Goal: Task Accomplishment & Management: Use online tool/utility

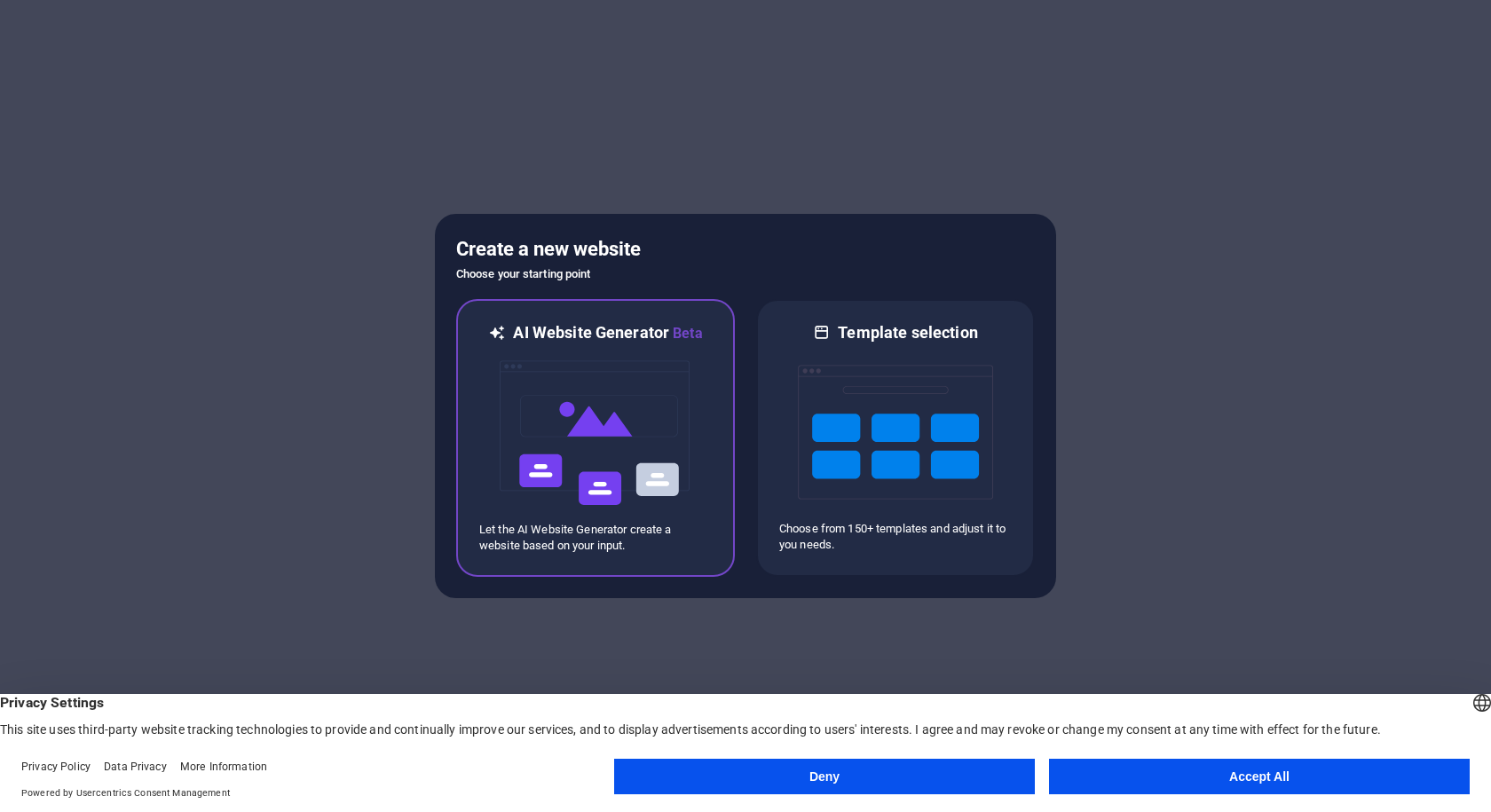
click at [609, 432] on img at bounding box center [595, 433] width 195 height 178
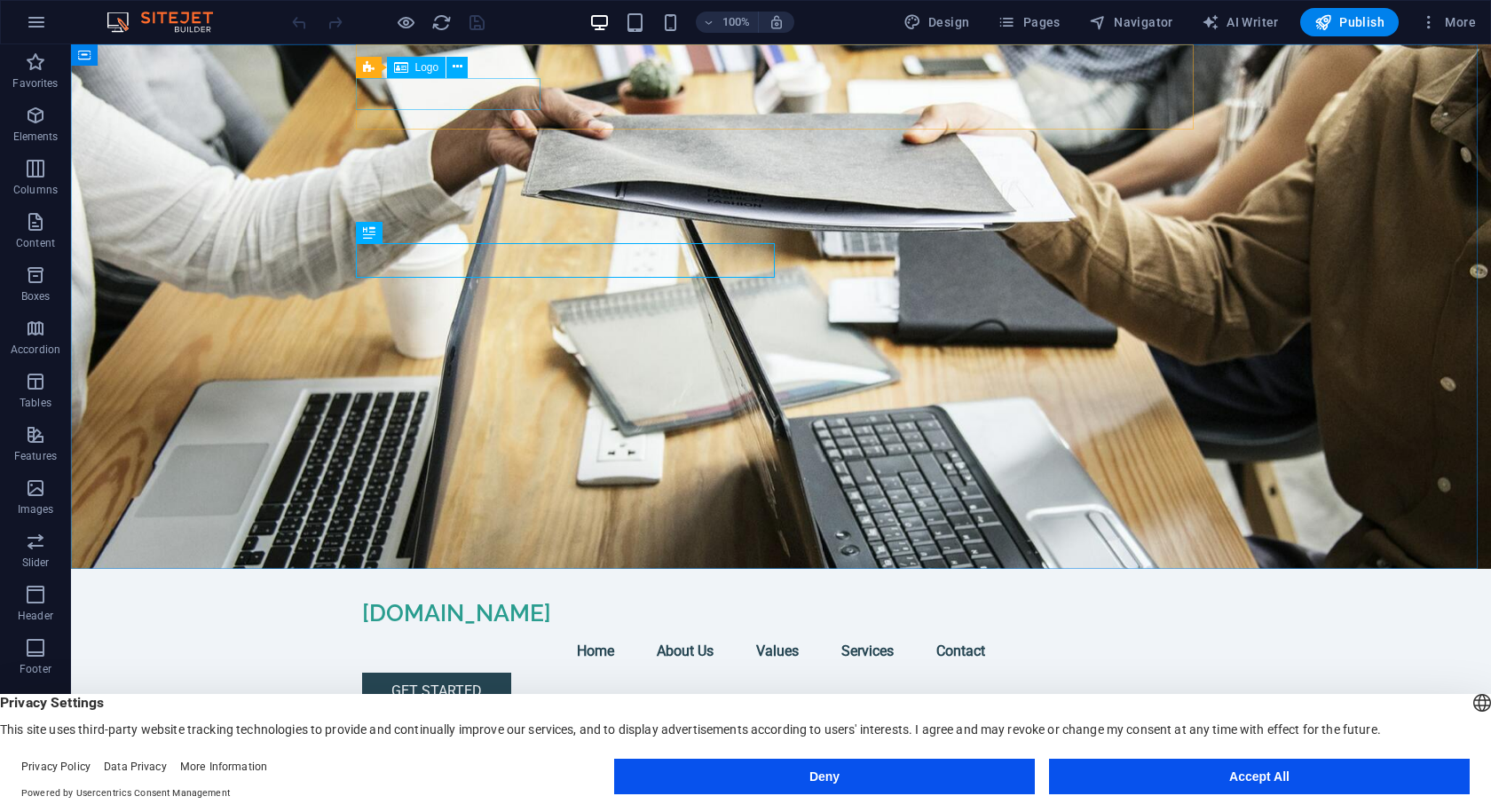
click at [430, 64] on span "Logo" at bounding box center [427, 68] width 24 height 11
click at [411, 69] on div "Logo" at bounding box center [417, 68] width 60 height 21
select select "px"
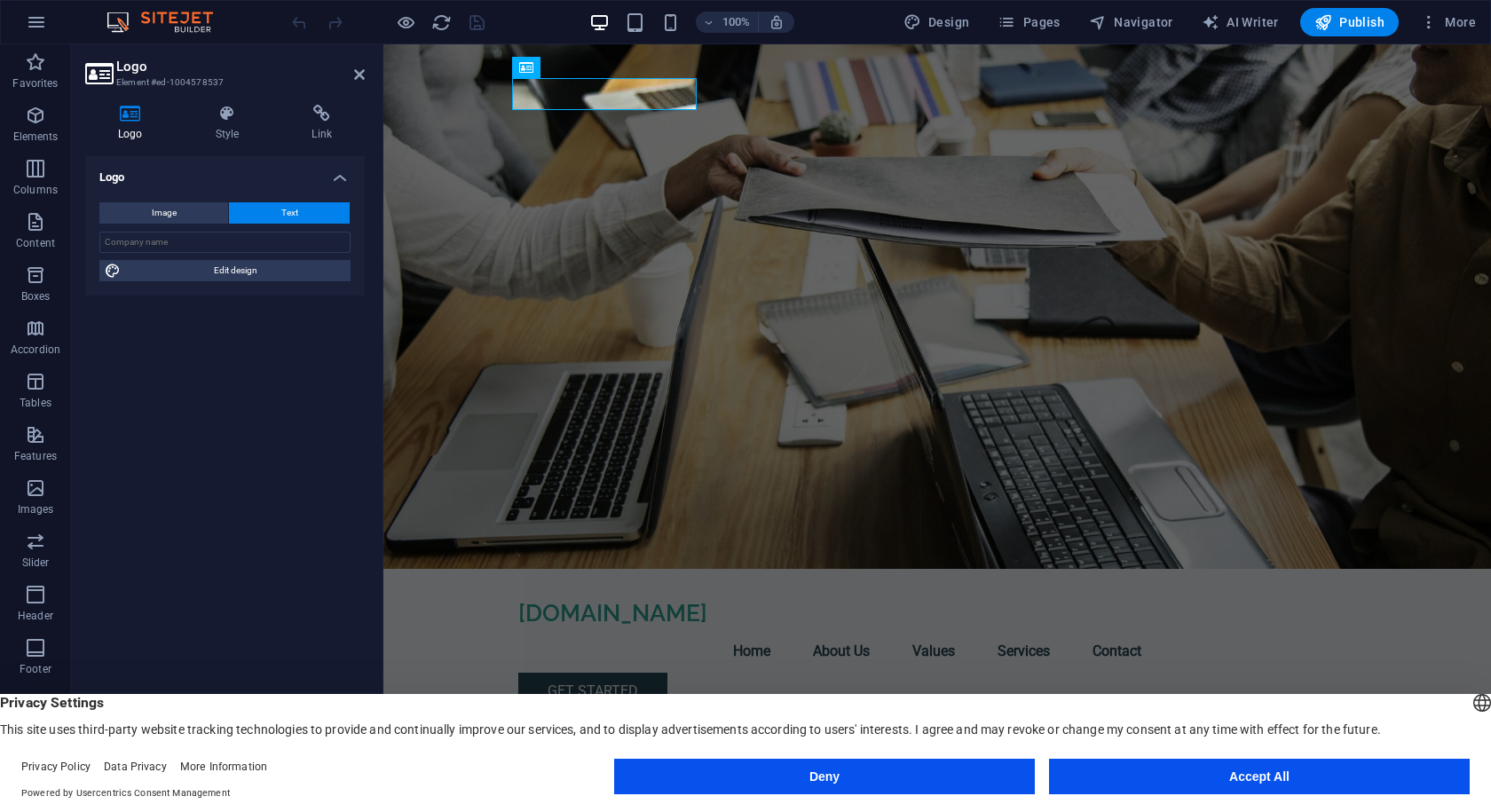
click at [128, 113] on icon at bounding box center [130, 113] width 90 height 18
click at [171, 212] on span "Image" at bounding box center [164, 213] width 25 height 21
select select "DISABLED_OPTION_VALUE"
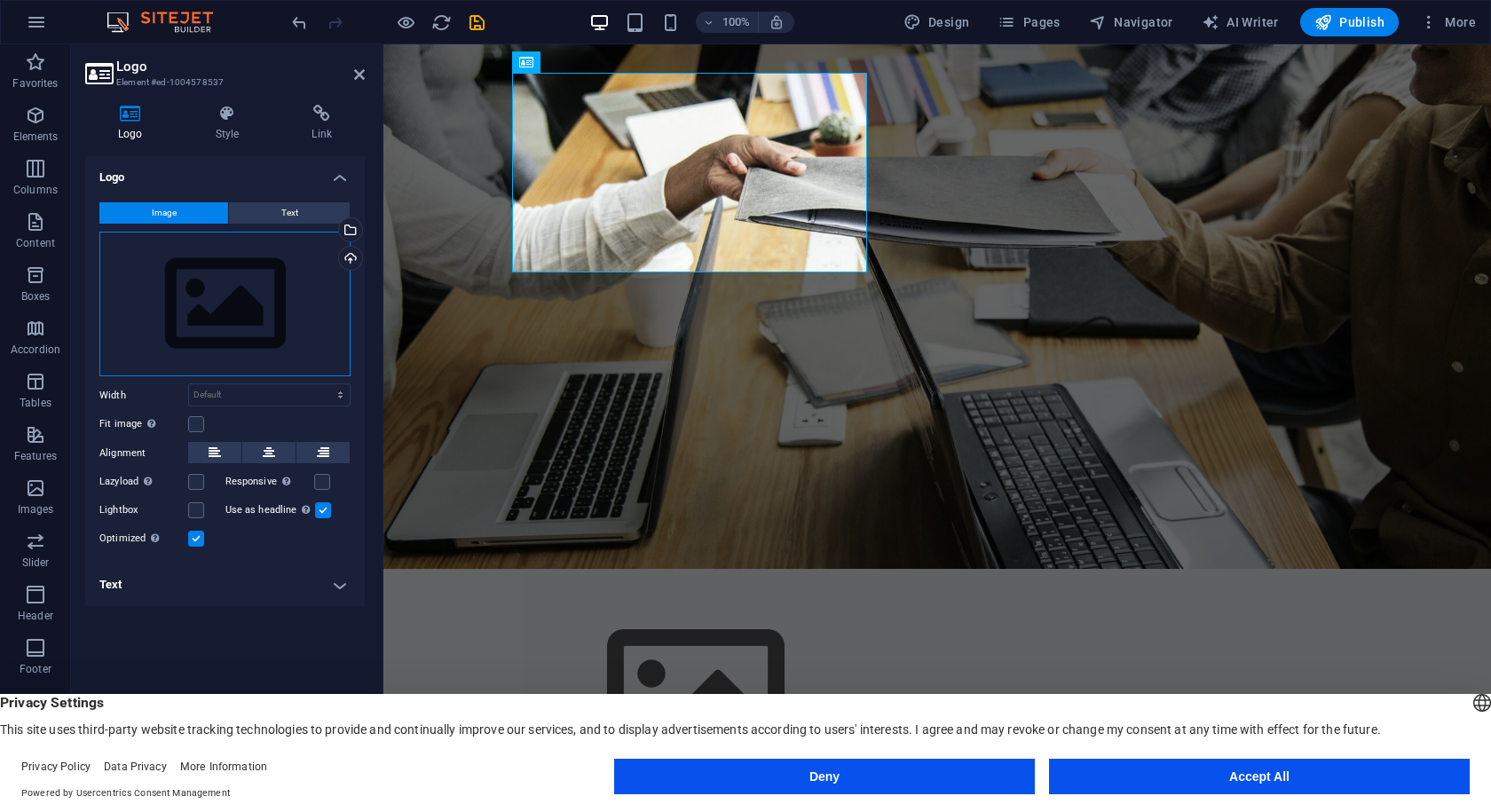
click at [195, 303] on div "Drag files here, click to choose files or select files from Files or our free s…" at bounding box center [225, 304] width 252 height 145
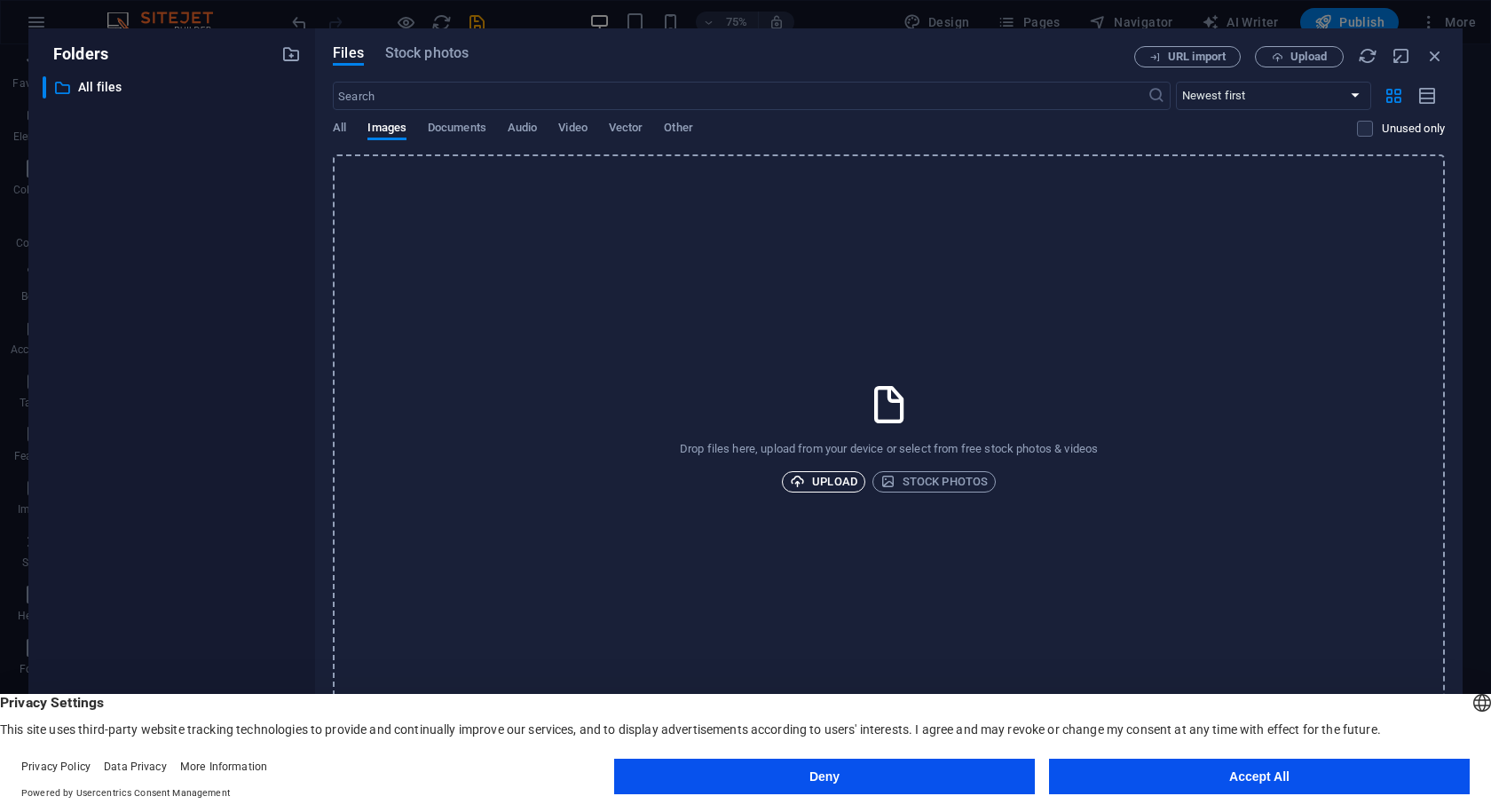
click at [824, 479] on span "Upload" at bounding box center [824, 482] width 68 height 21
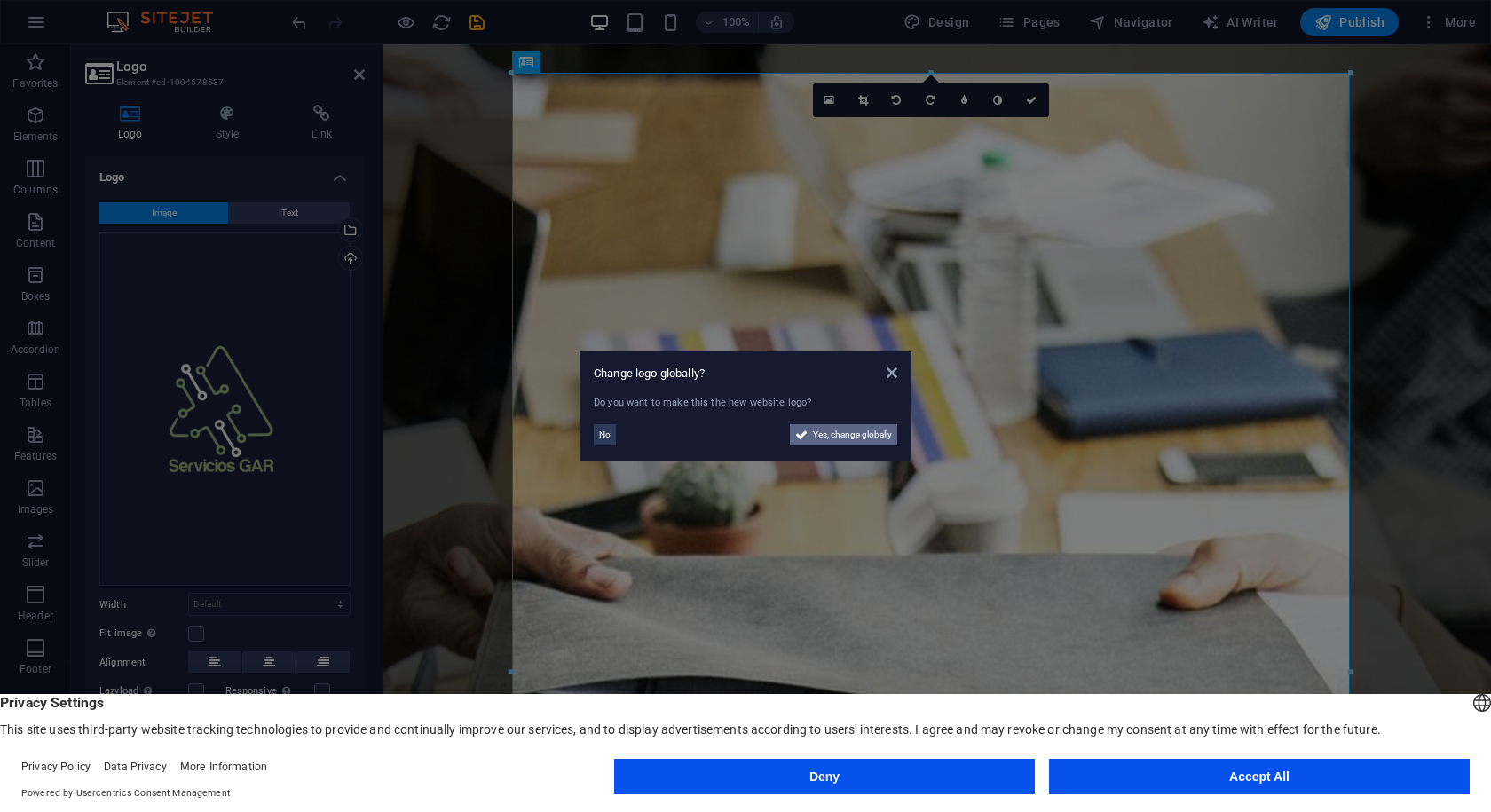
click at [848, 439] on span "Yes, change globally" at bounding box center [852, 435] width 79 height 21
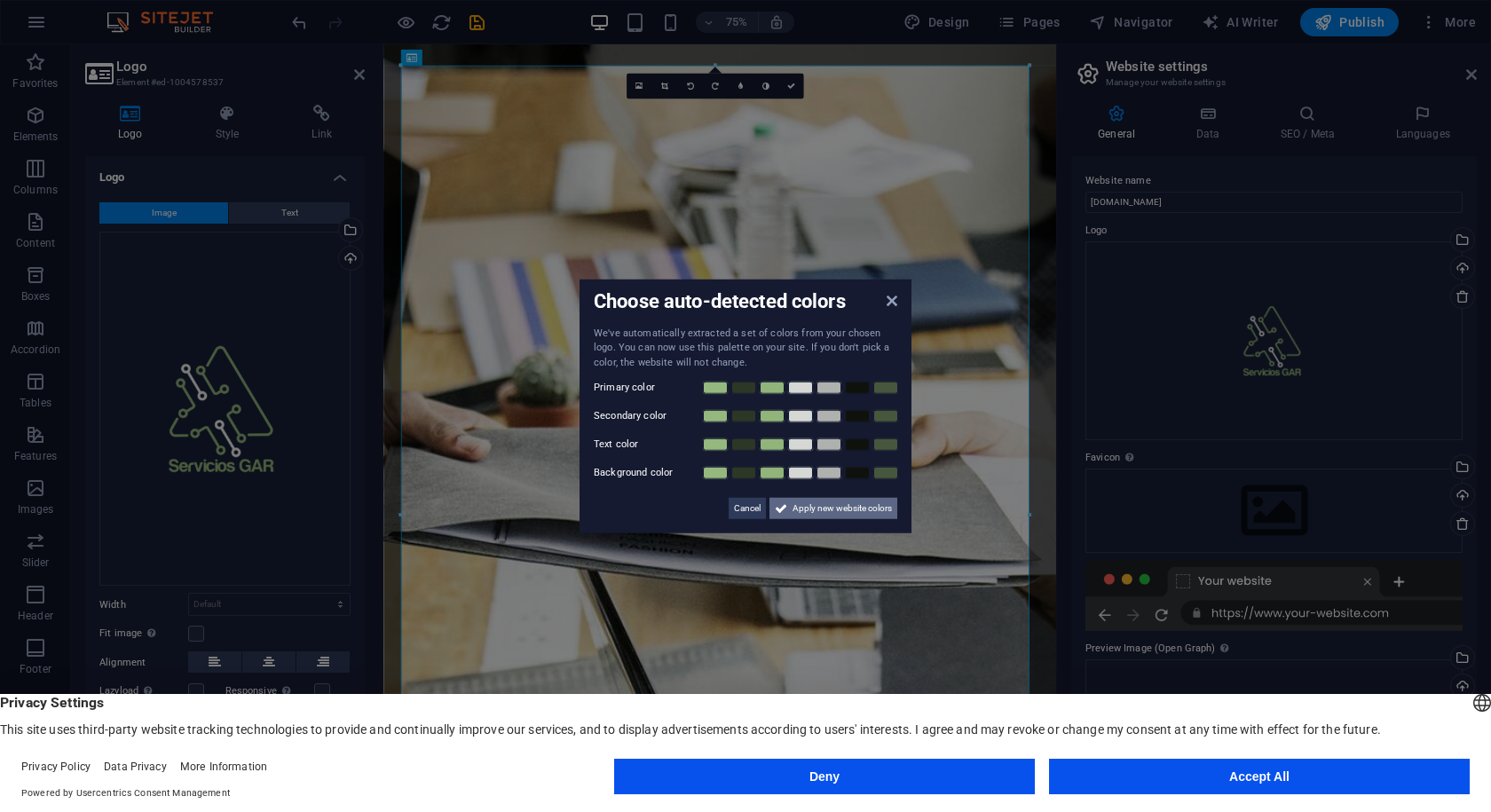
click at [836, 514] on span "Apply new website colors" at bounding box center [841, 509] width 99 height 21
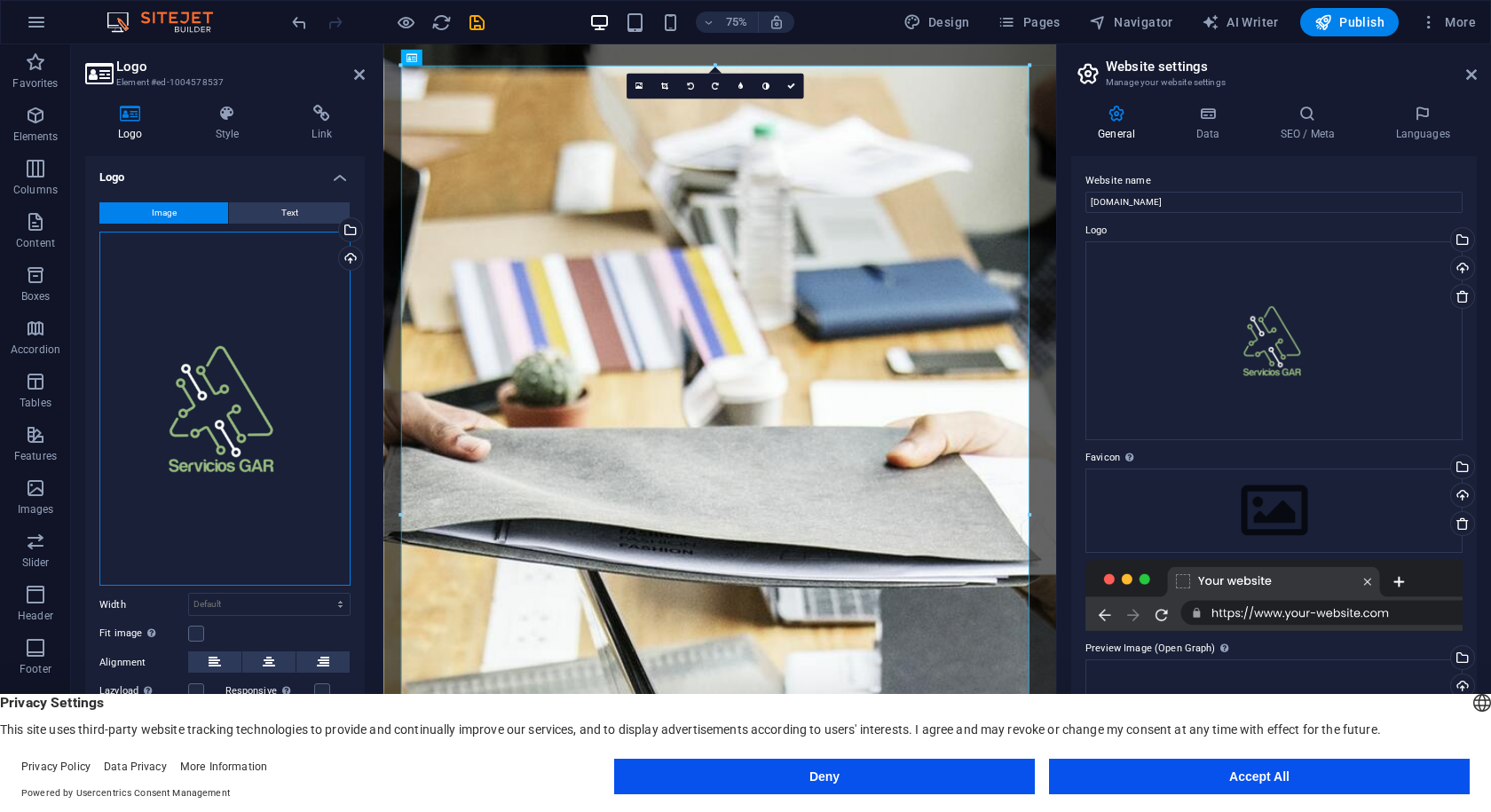
click at [249, 357] on div "Drag files here, click to choose files or select files from Files or our free s…" at bounding box center [225, 410] width 252 height 355
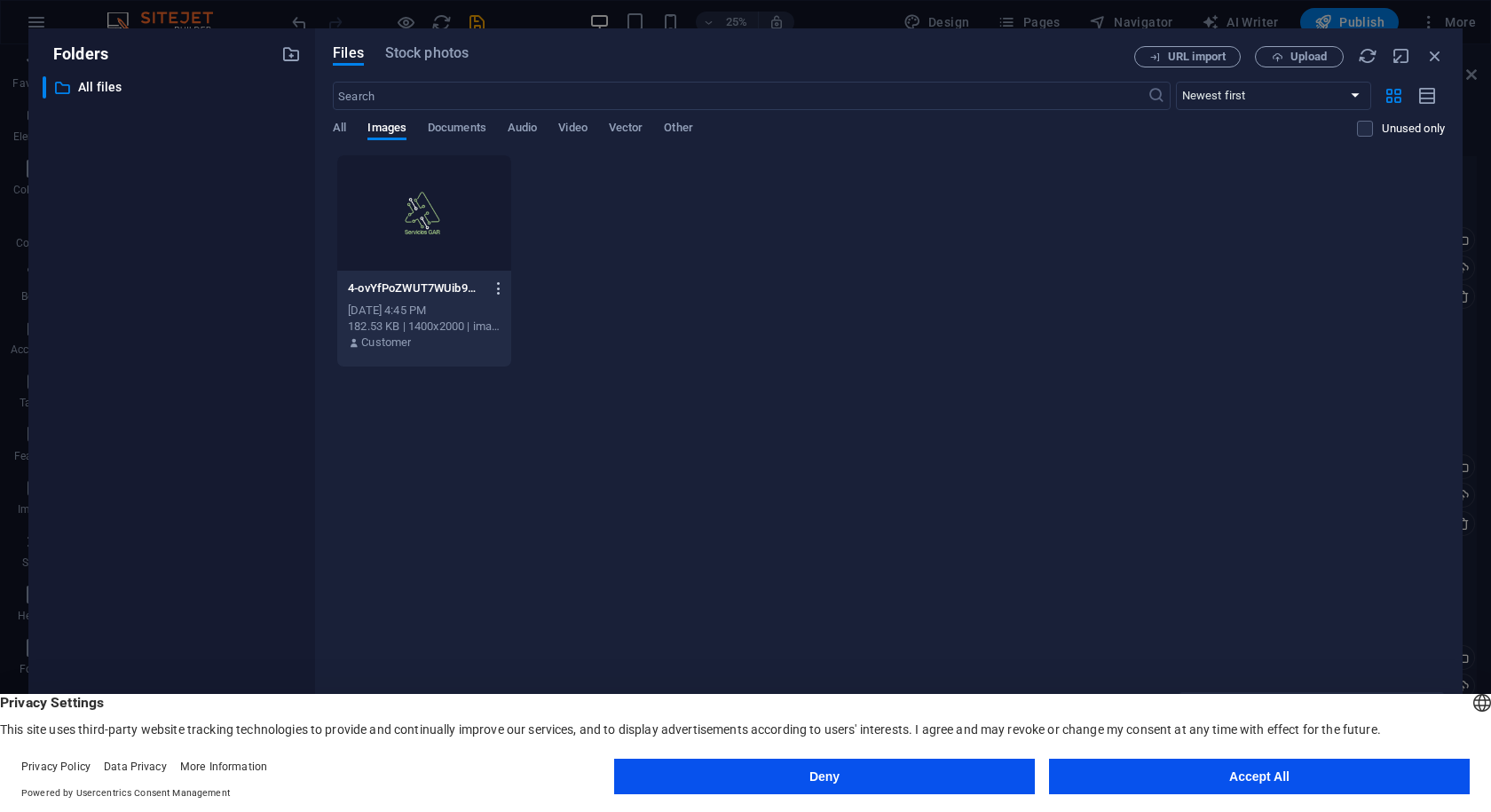
click at [501, 295] on icon "button" at bounding box center [499, 288] width 17 height 16
click at [459, 335] on div at bounding box center [456, 335] width 32 height 18
click at [687, 328] on div "4-ovYfPoZWUT7WUib9m9ntFg.png 4-ovYfPoZWUT7WUib9m9ntFg.png Oct 2, 2025 4:45 PM 1…" at bounding box center [889, 261] width 1113 height 213
click at [1429, 64] on icon "button" at bounding box center [1436, 56] width 20 height 20
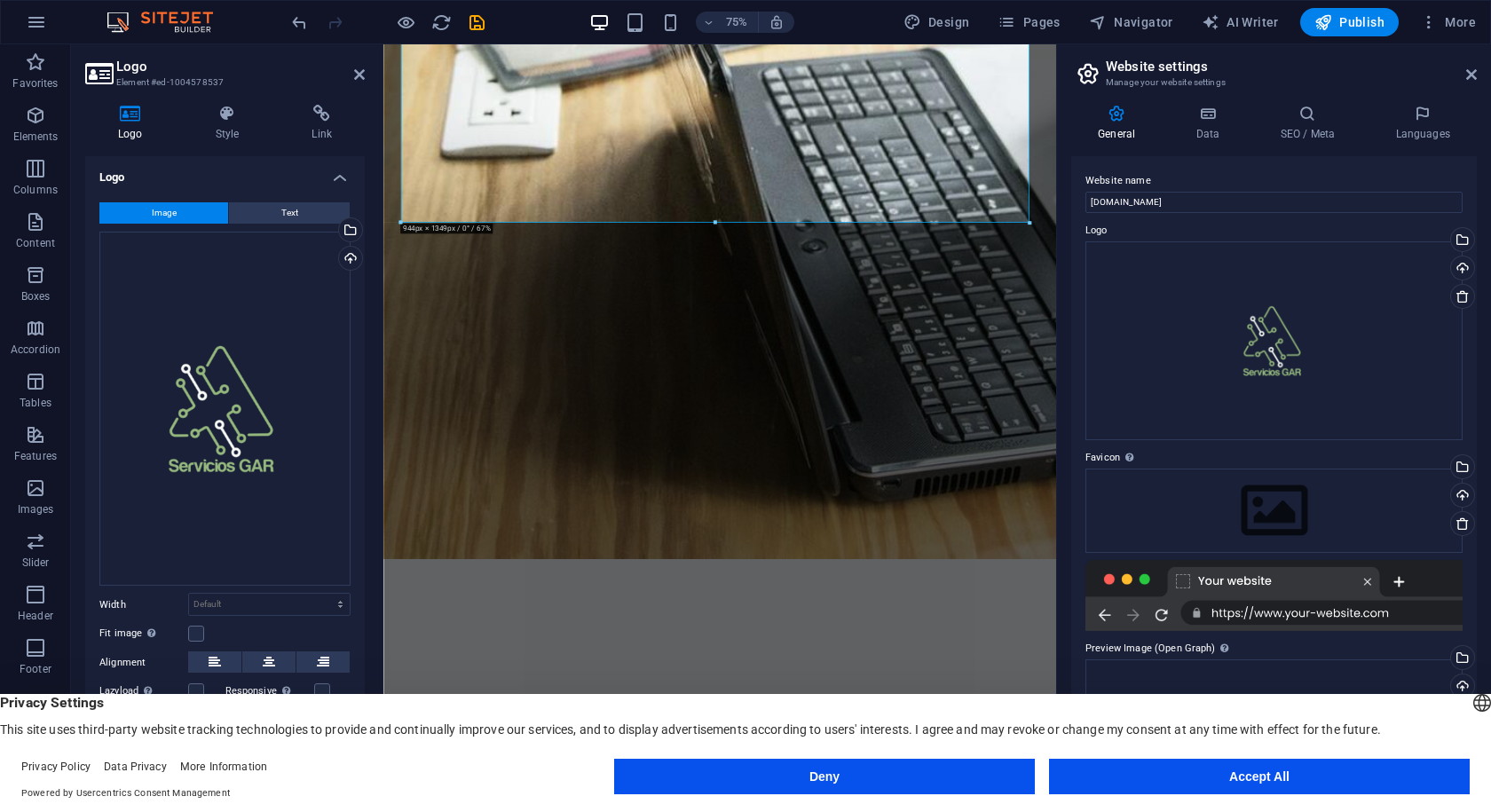
scroll to position [1065, 0]
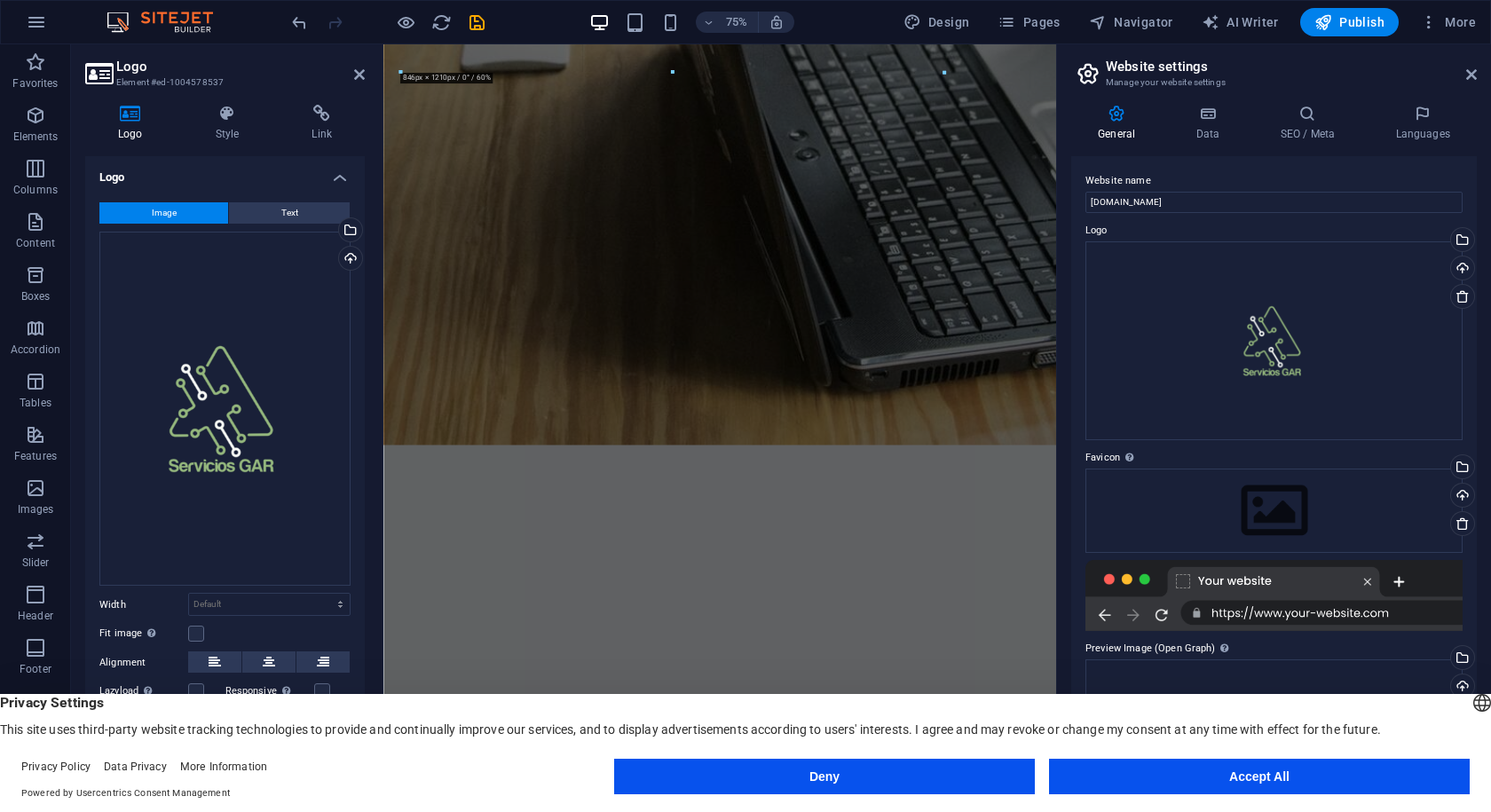
drag, startPoint x: 711, startPoint y: 163, endPoint x: 741, endPoint y: 1, distance: 164.8
type input "815"
select select "px"
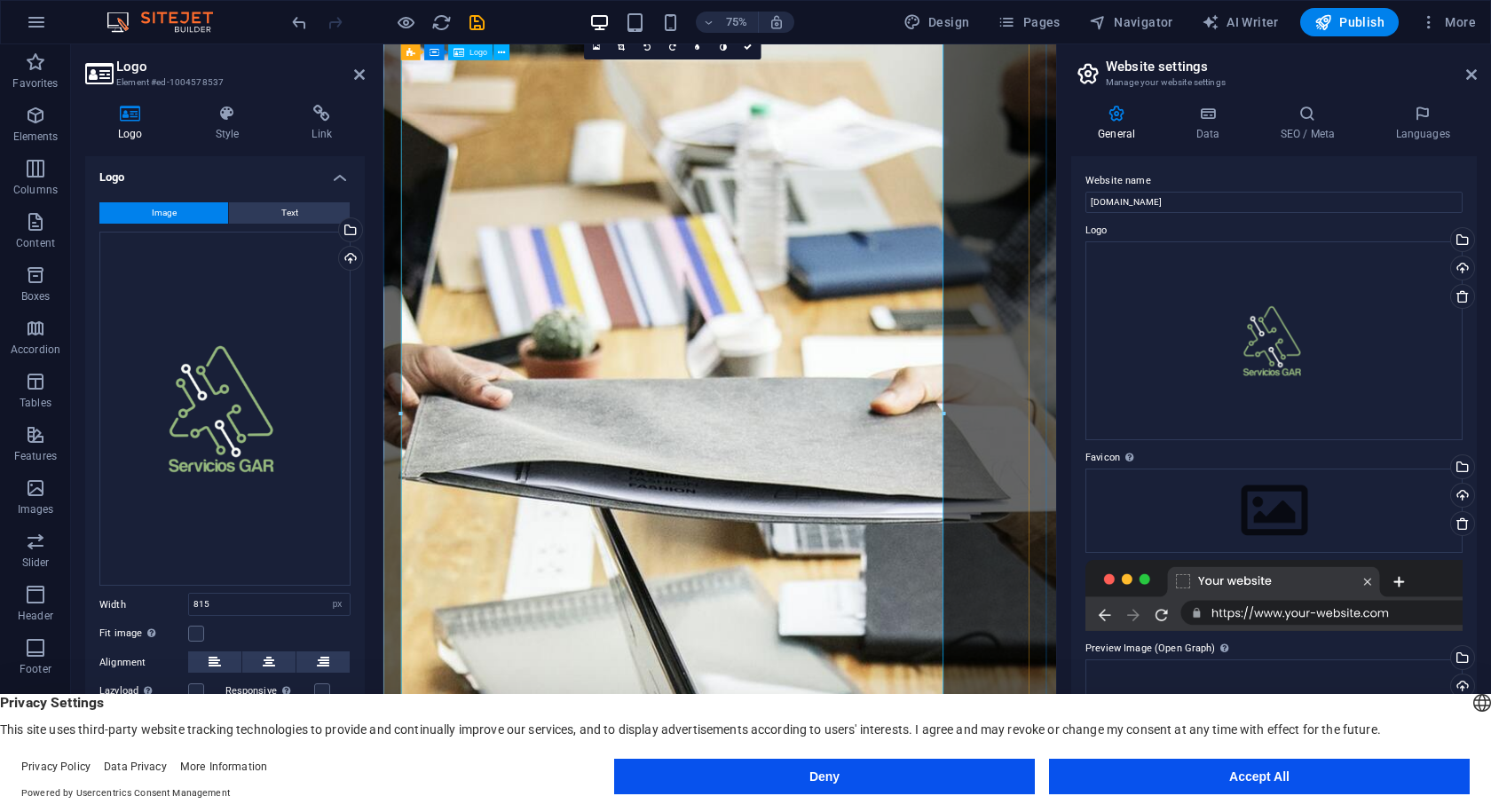
scroll to position [0, 0]
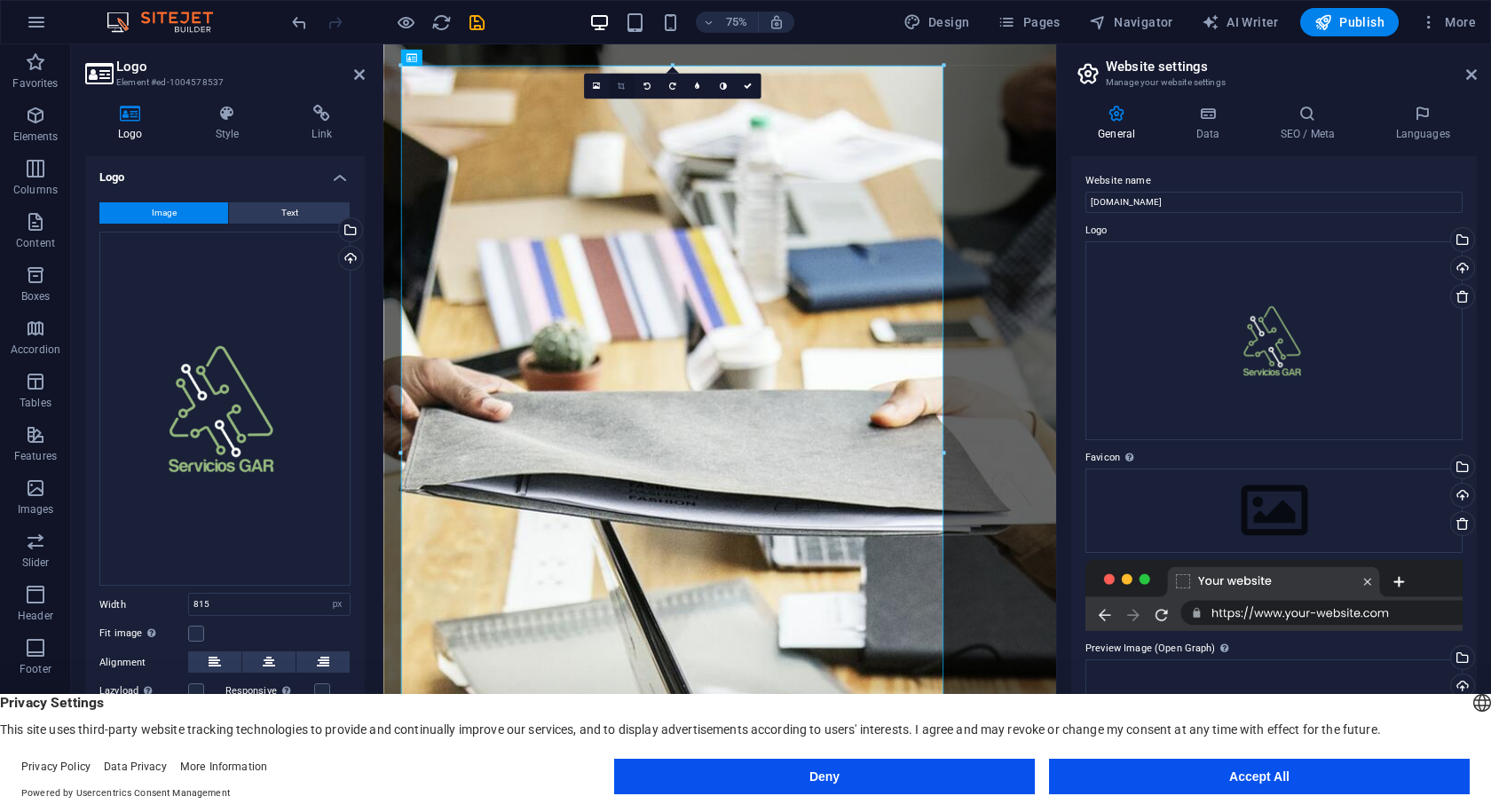
click at [625, 84] on link at bounding box center [622, 87] width 26 height 26
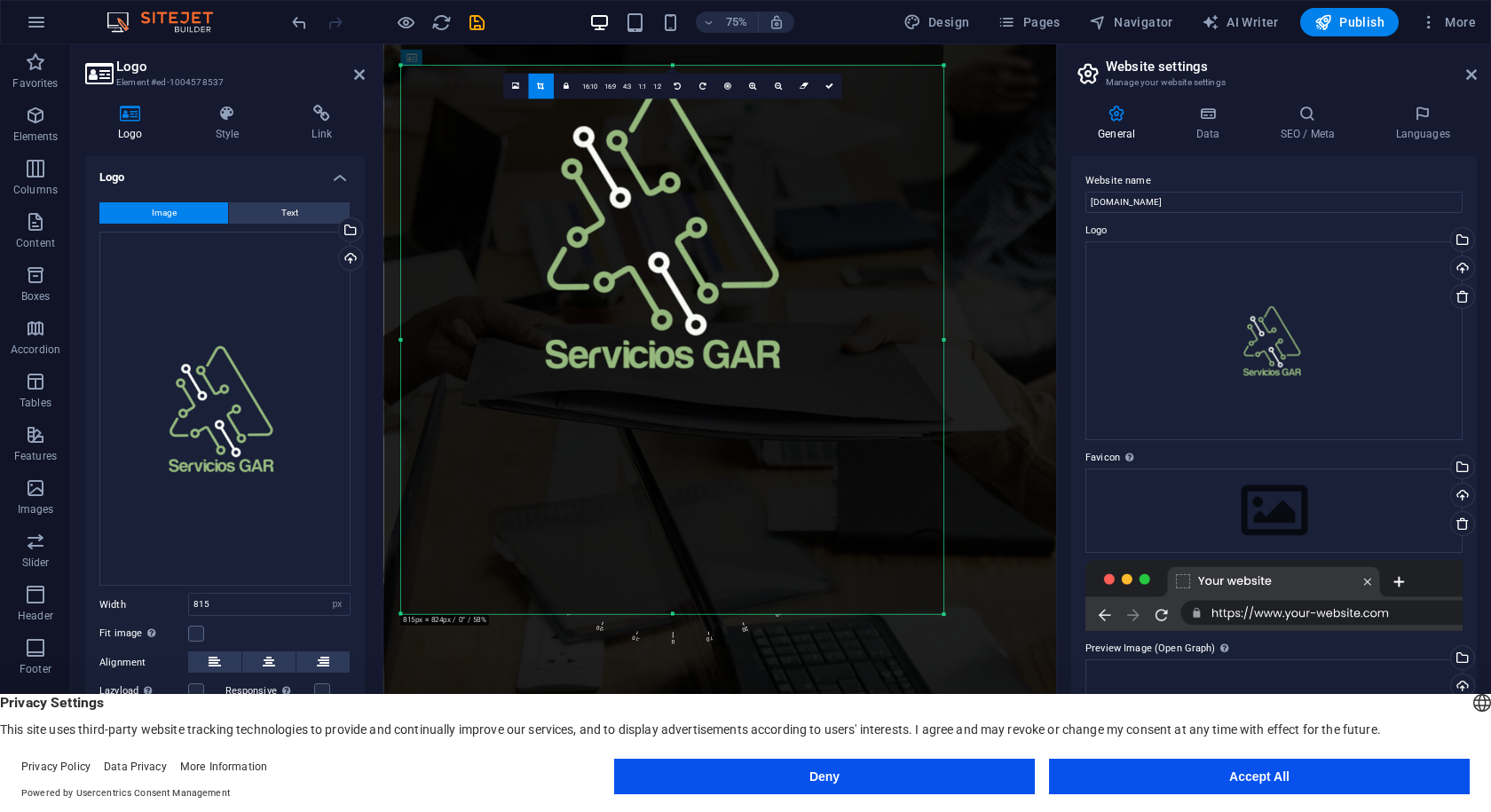
drag, startPoint x: 671, startPoint y: 65, endPoint x: 666, endPoint y: 367, distance: 302.0
click at [666, 367] on div "180 170 160 150 140 130 120 110 100 90 80 70 60 50 40 30 20 10 0 -10 -20 -30 -4…" at bounding box center [673, 340] width 543 height 549
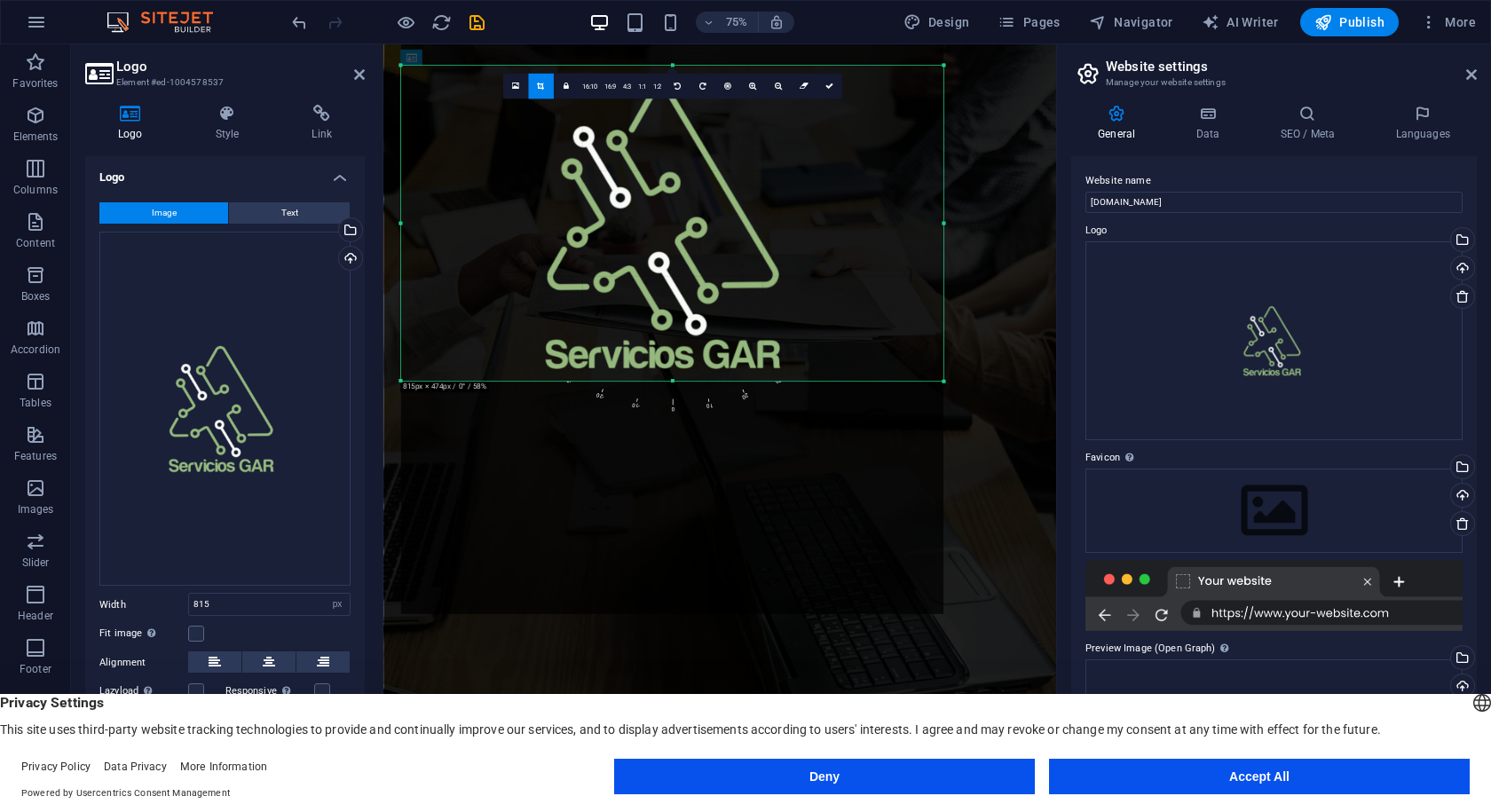
drag, startPoint x: 674, startPoint y: 614, endPoint x: 732, endPoint y: 303, distance: 316.4
click at [732, 303] on div "180 170 160 150 140 130 120 110 100 90 80 70 60 50 40 30 20 10 0 -10 -20 -30 -4…" at bounding box center [673, 224] width 543 height 316
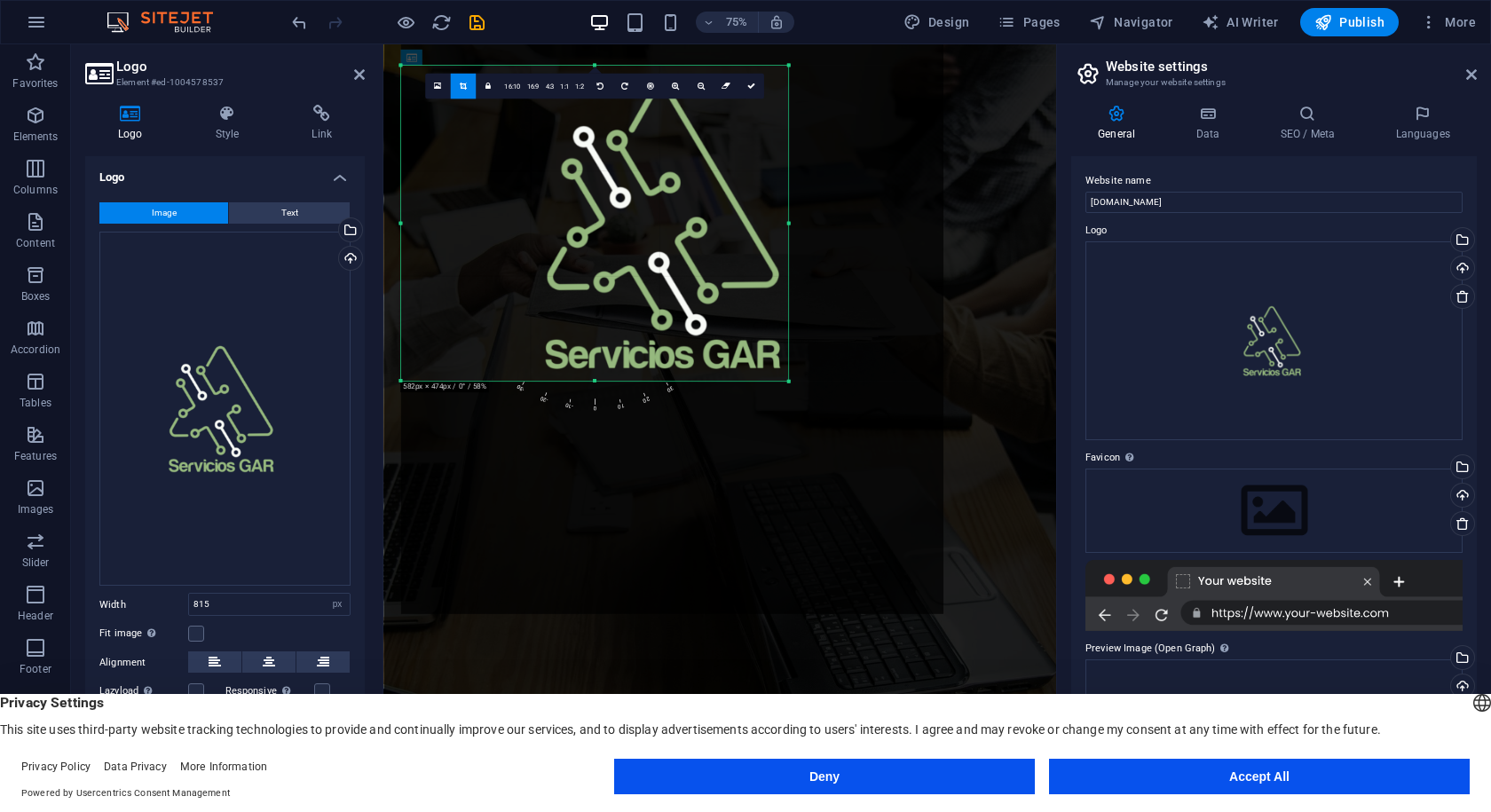
drag, startPoint x: 947, startPoint y: 226, endPoint x: 740, endPoint y: 235, distance: 207.2
click at [740, 235] on div "180 170 160 150 140 130 120 110 100 90 80 70 60 50 40 30 20 10 0 -10 -20 -30 -4…" at bounding box center [595, 224] width 388 height 316
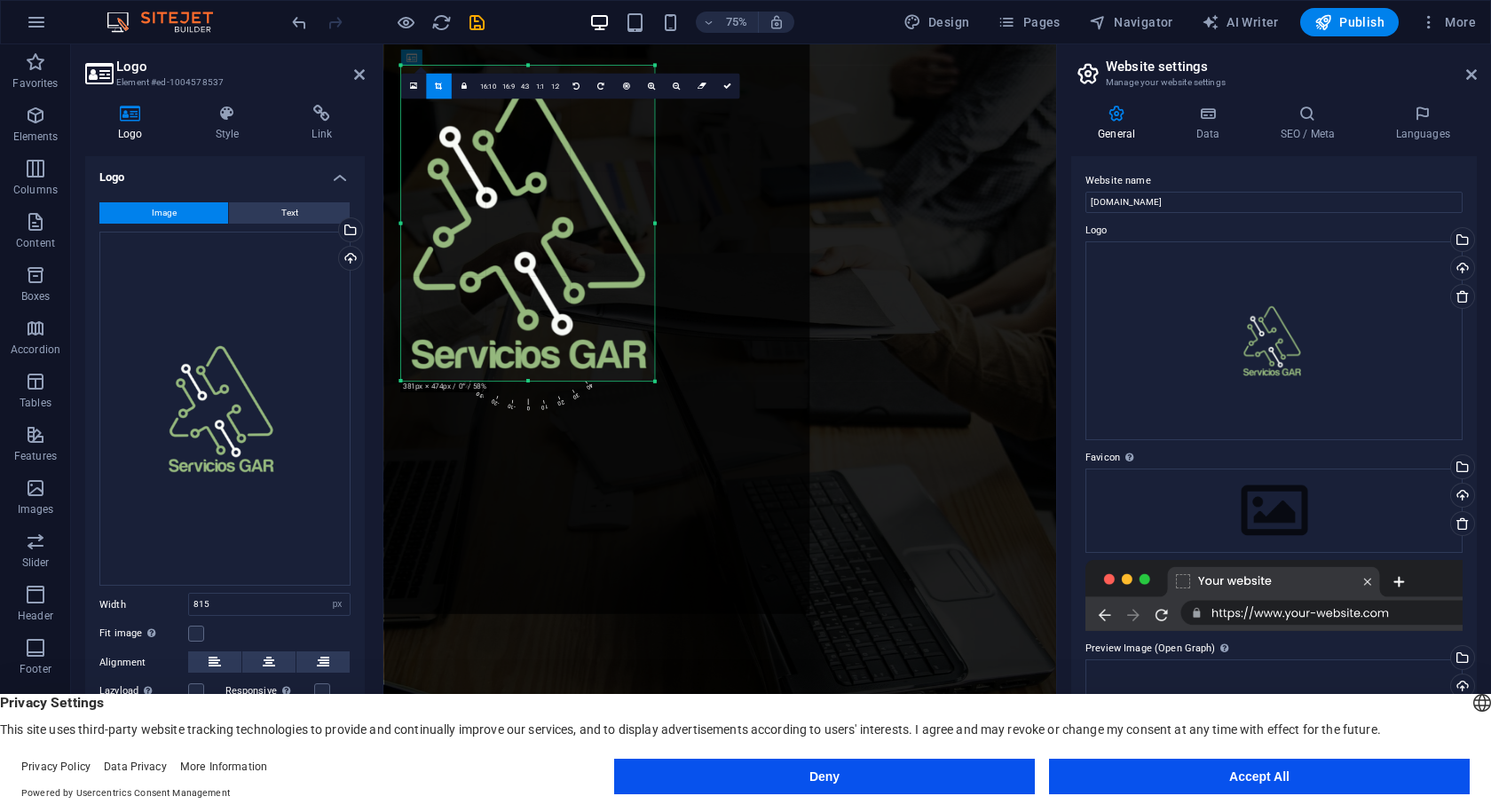
drag, startPoint x: 402, startPoint y: 226, endPoint x: 581, endPoint y: 225, distance: 179.0
click at [581, 225] on div "180 170 160 150 140 130 120 110 100 90 80 70 60 50 40 30 20 10 0 -10 -20 -30 -4…" at bounding box center [528, 224] width 254 height 316
click at [774, 244] on div at bounding box center [538, 227] width 543 height 775
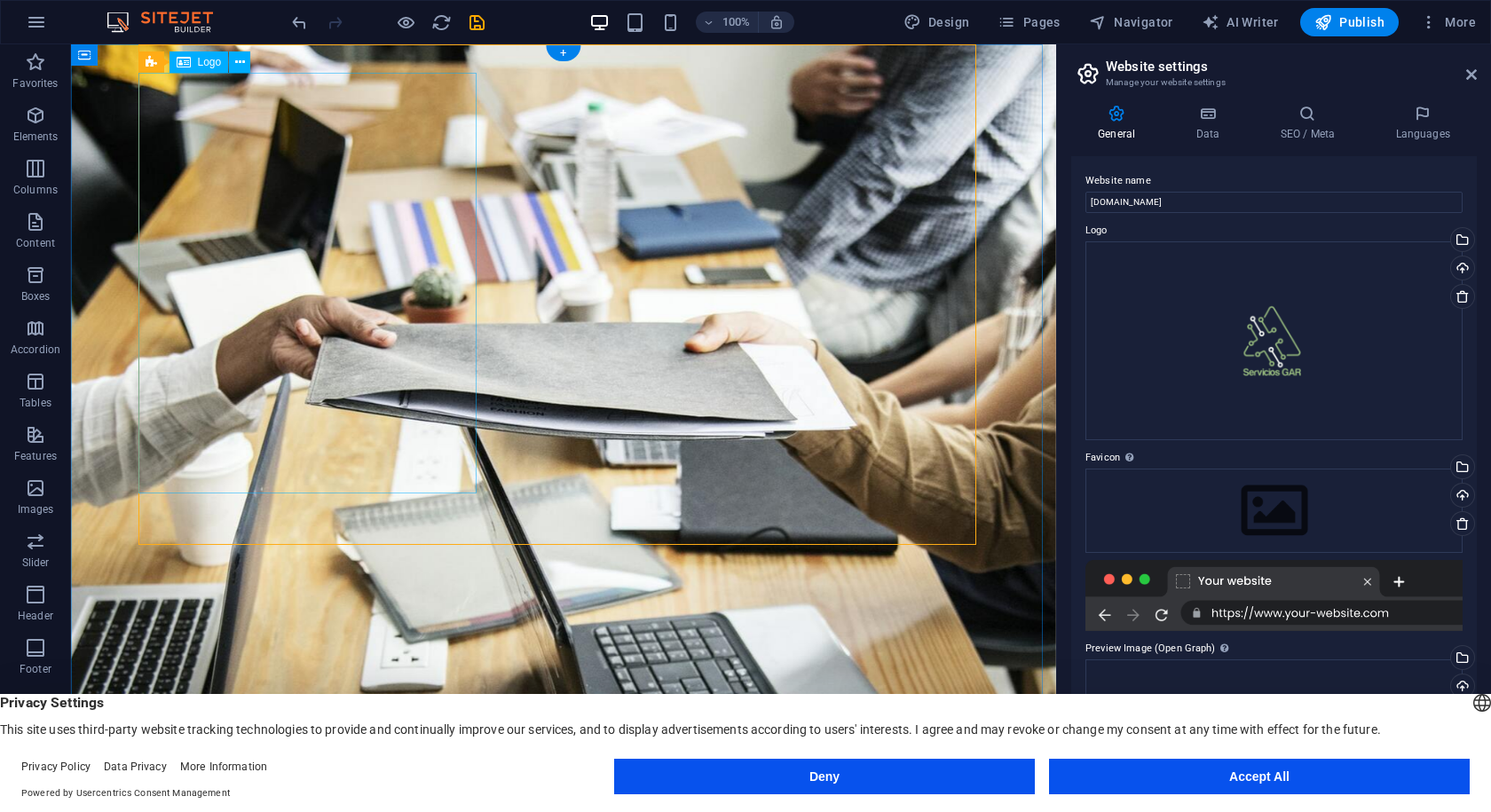
click at [1284, 388] on div "Drag files here, click to choose files or select files from Files or our free s…" at bounding box center [1274, 342] width 377 height 200
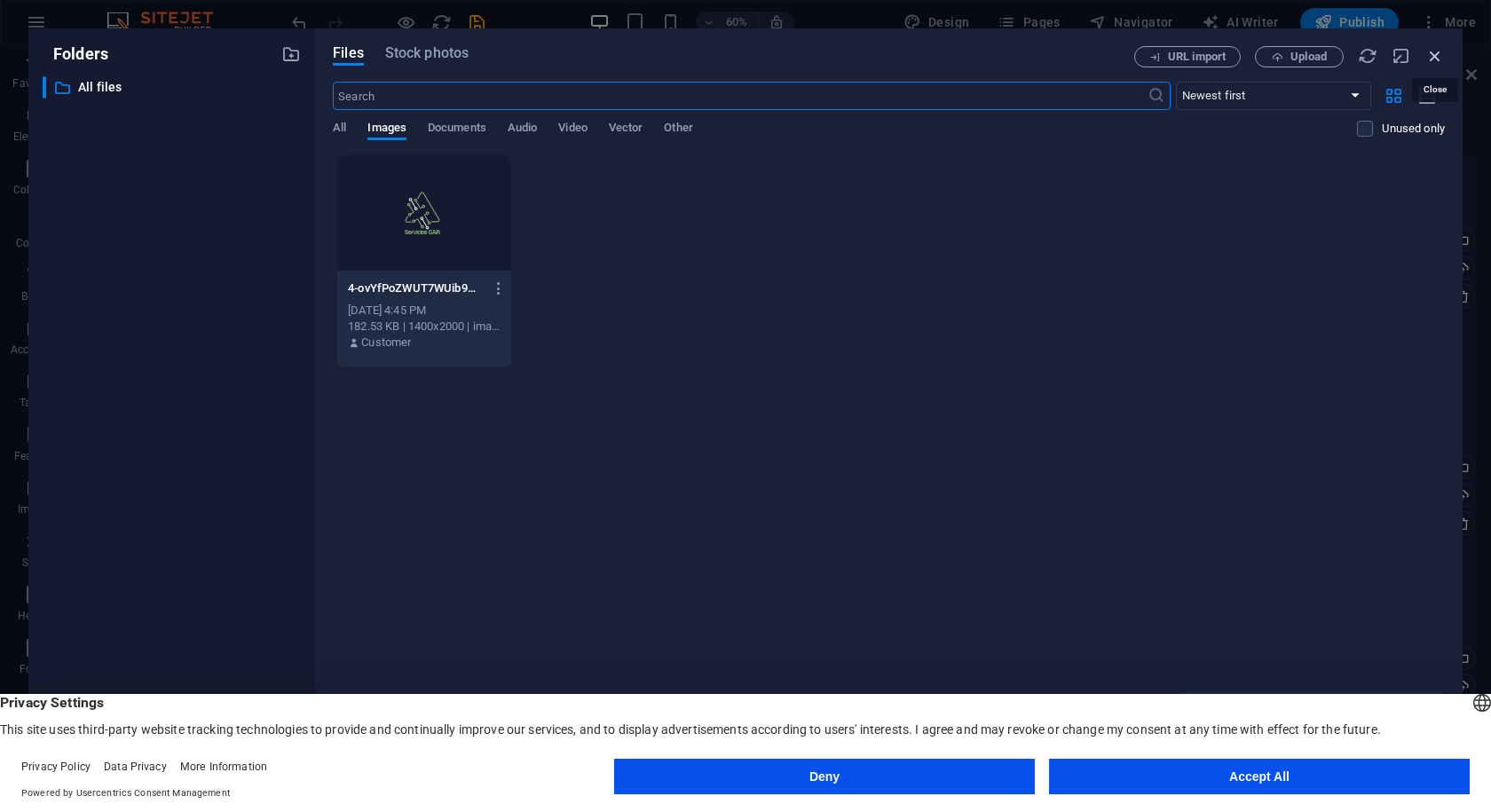
click at [1426, 53] on icon "button" at bounding box center [1436, 56] width 20 height 20
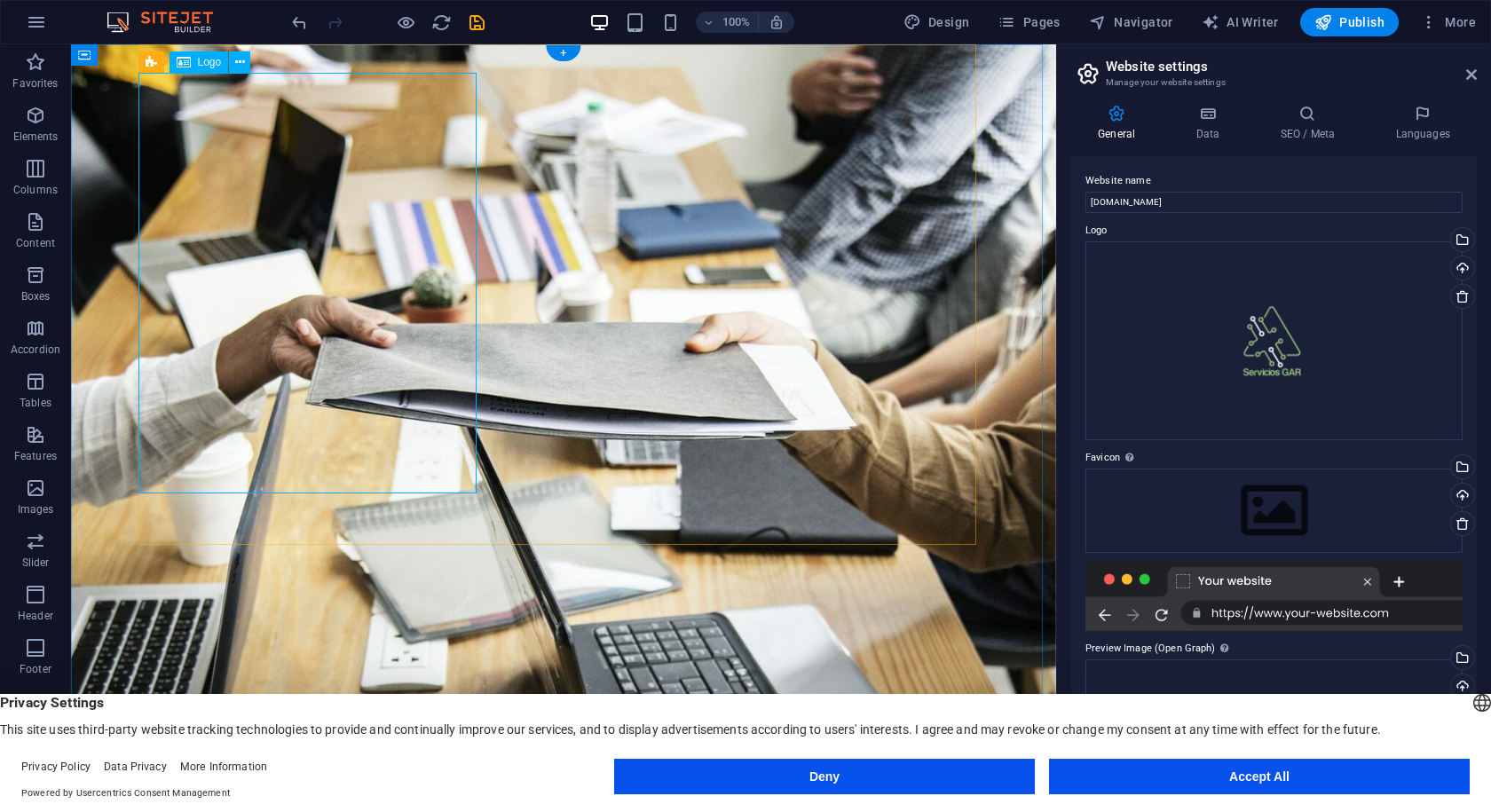
click at [239, 65] on icon at bounding box center [240, 62] width 10 height 19
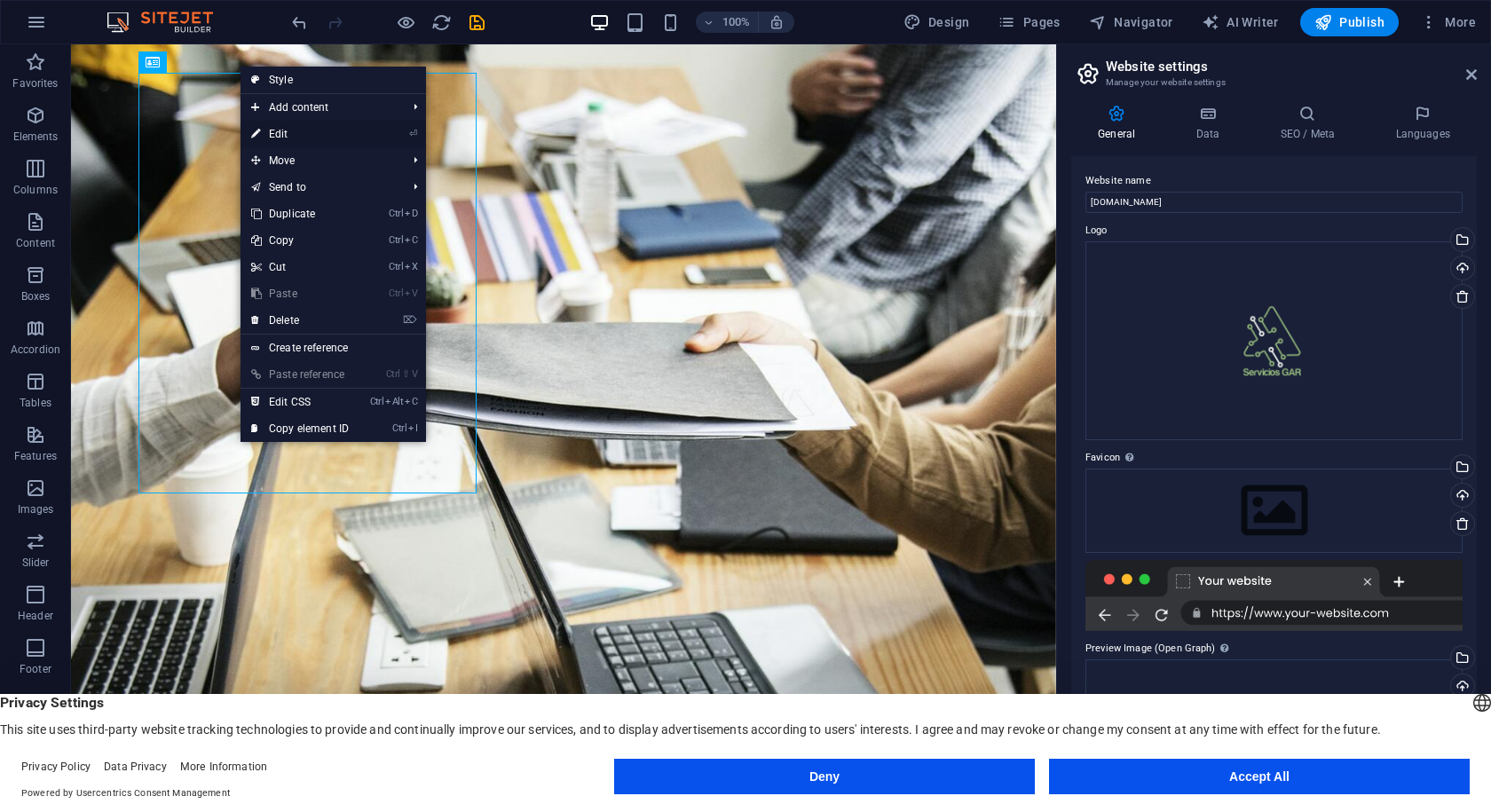
click at [306, 132] on link "⏎ Edit" at bounding box center [300, 134] width 119 height 27
select select "px"
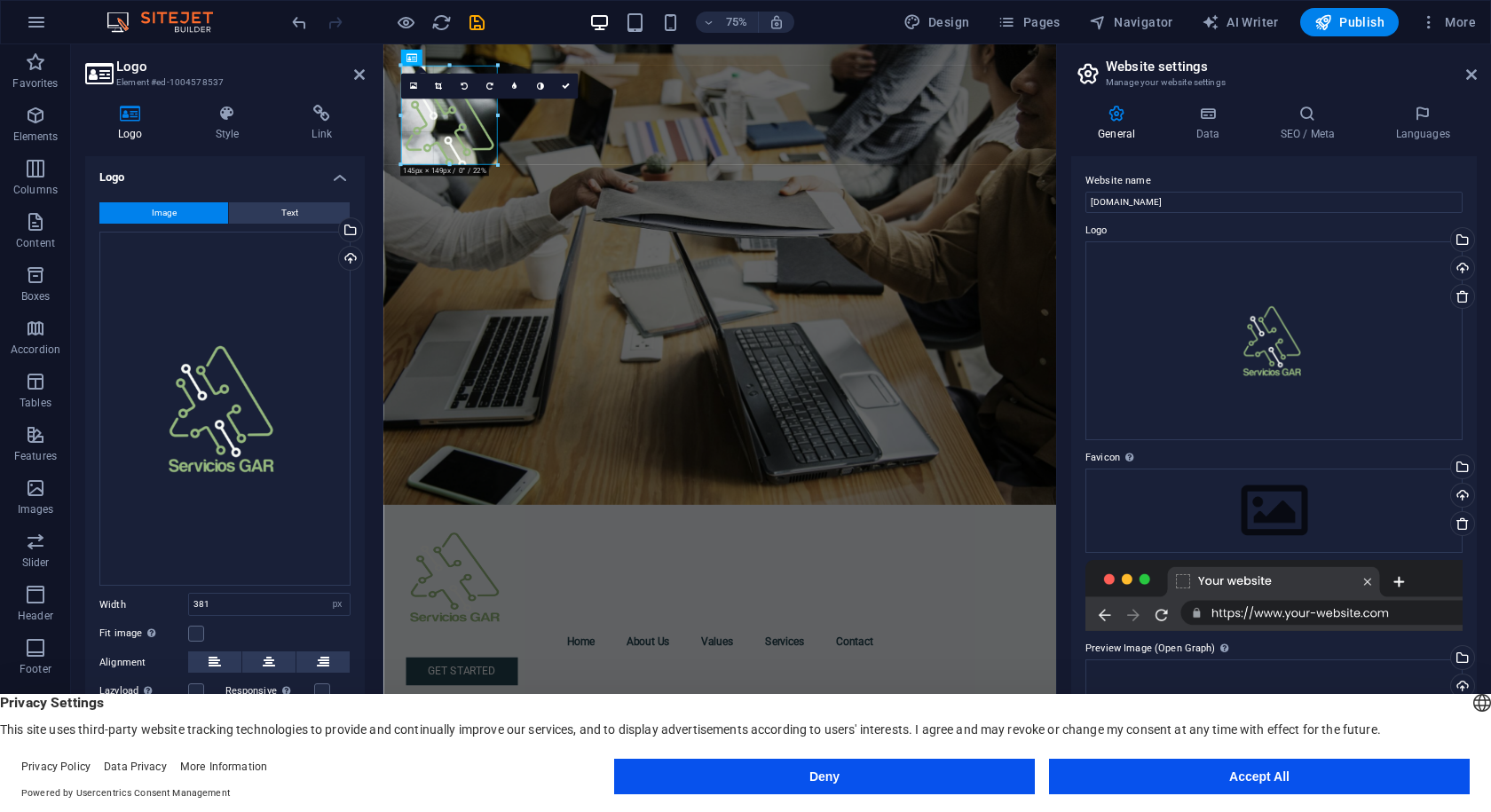
drag, startPoint x: 658, startPoint y: 383, endPoint x: 337, endPoint y: 94, distance: 431.9
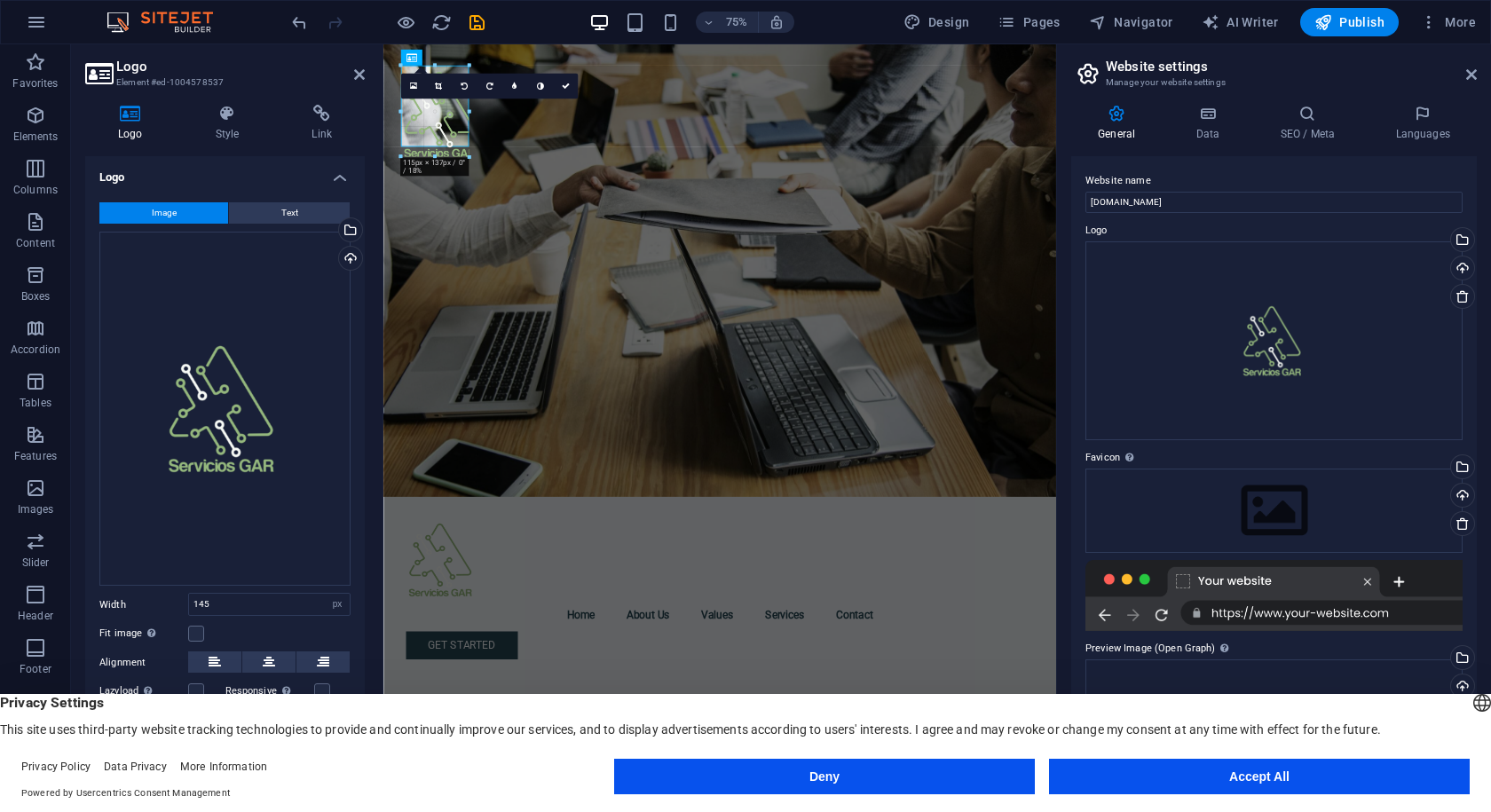
drag, startPoint x: 499, startPoint y: 185, endPoint x: 63, endPoint y: 118, distance: 441.1
type input "102"
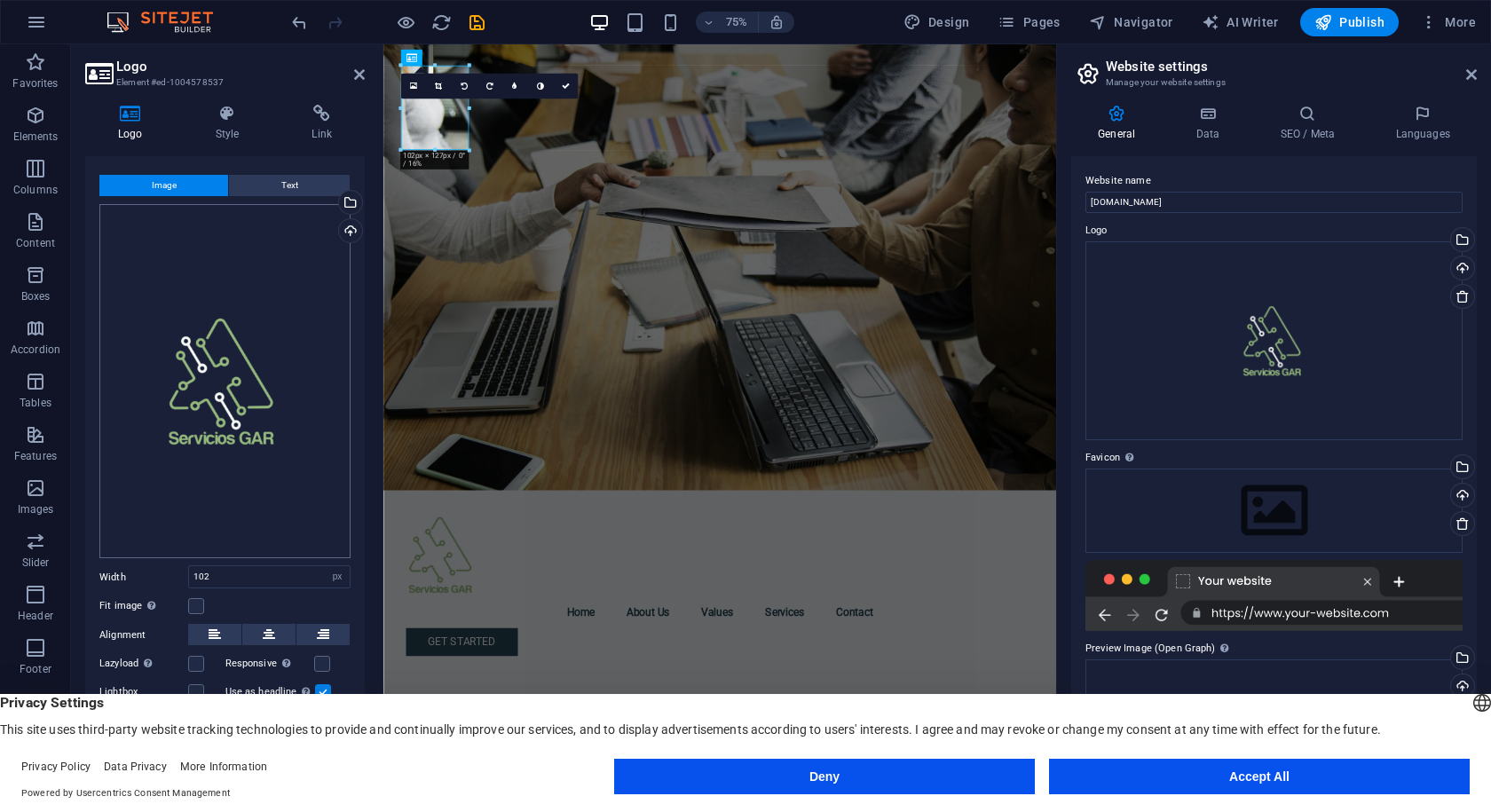
scroll to position [42, 0]
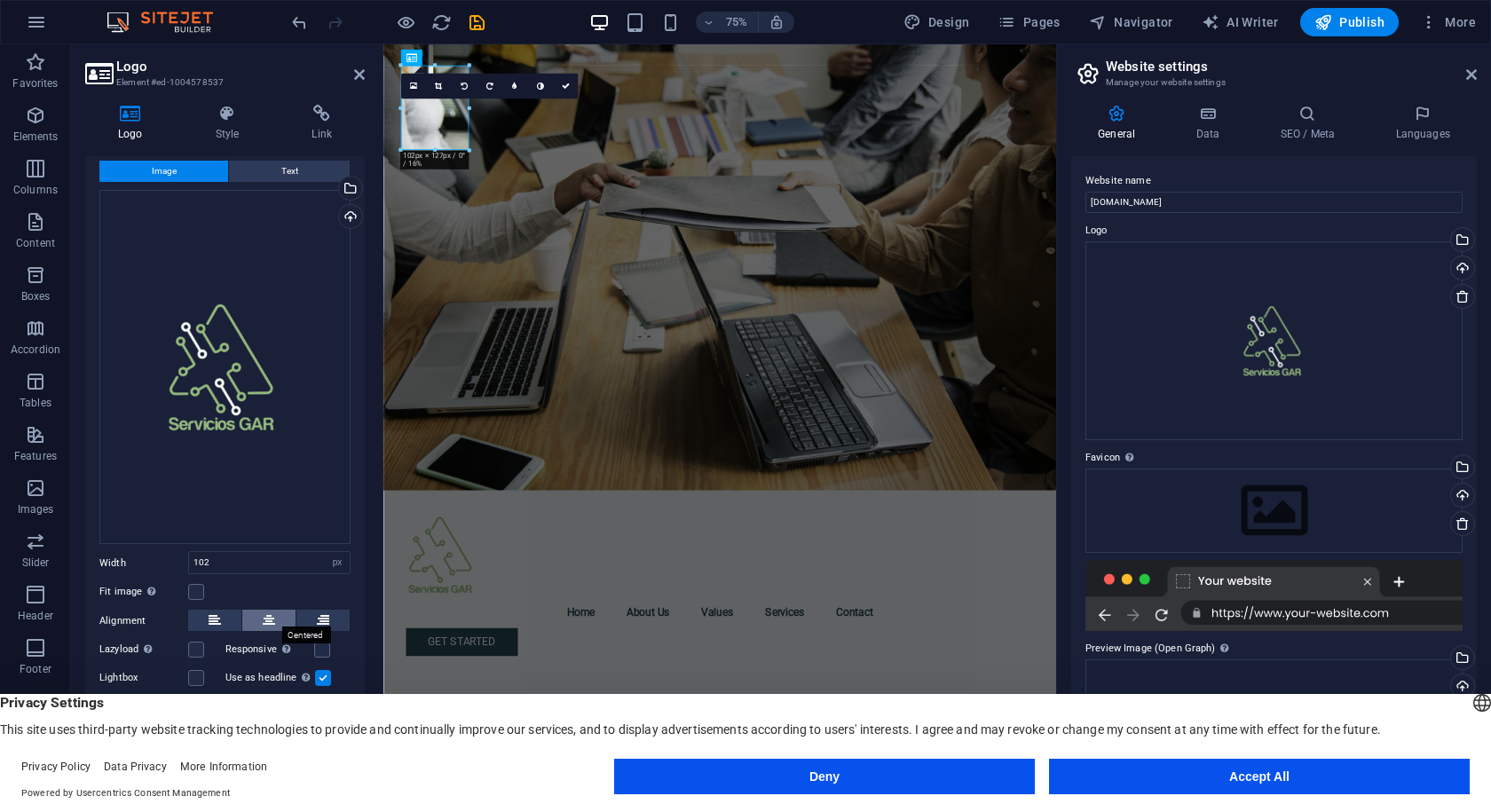
click at [271, 614] on icon at bounding box center [269, 621] width 12 height 21
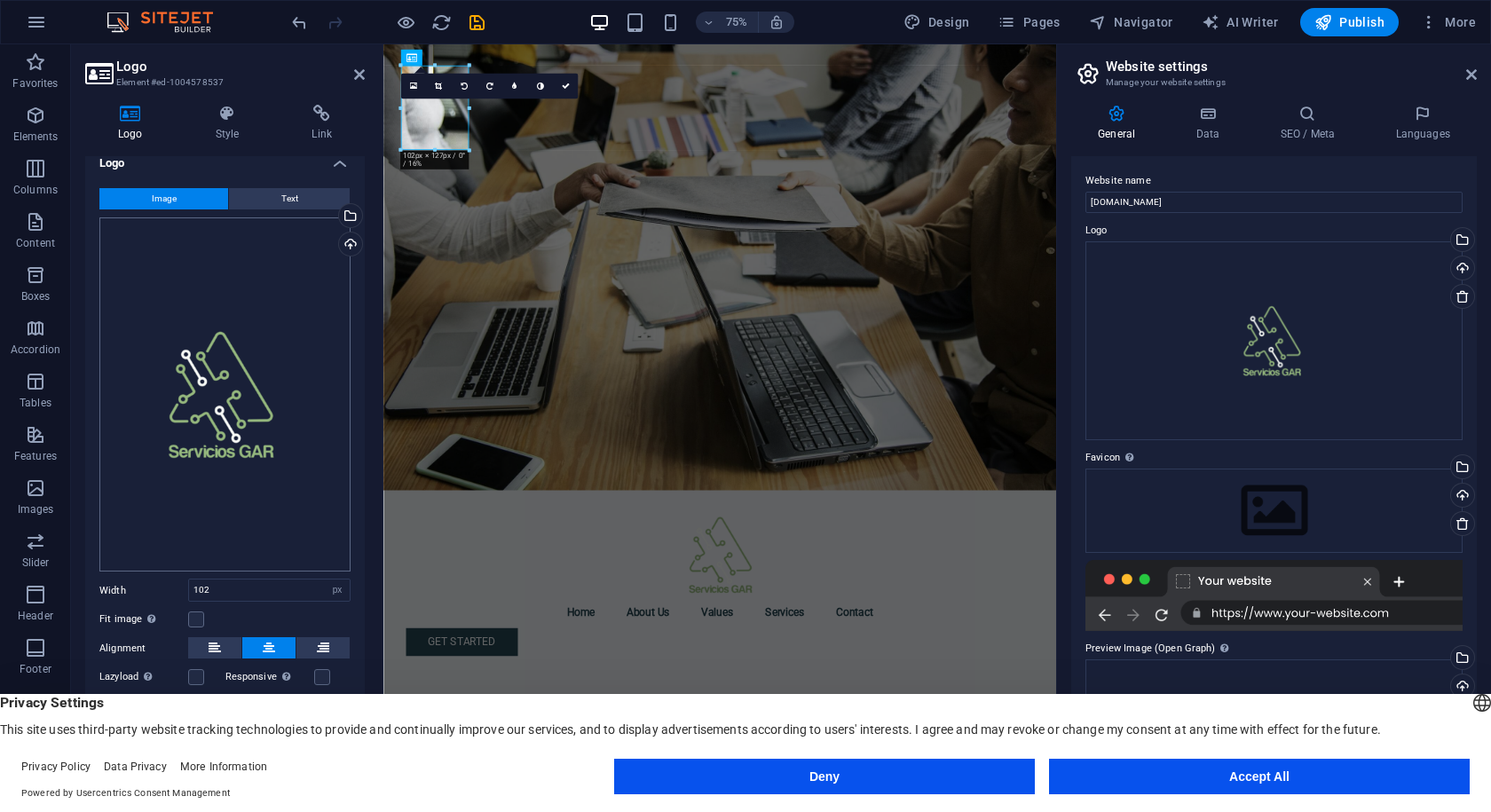
scroll to position [0, 0]
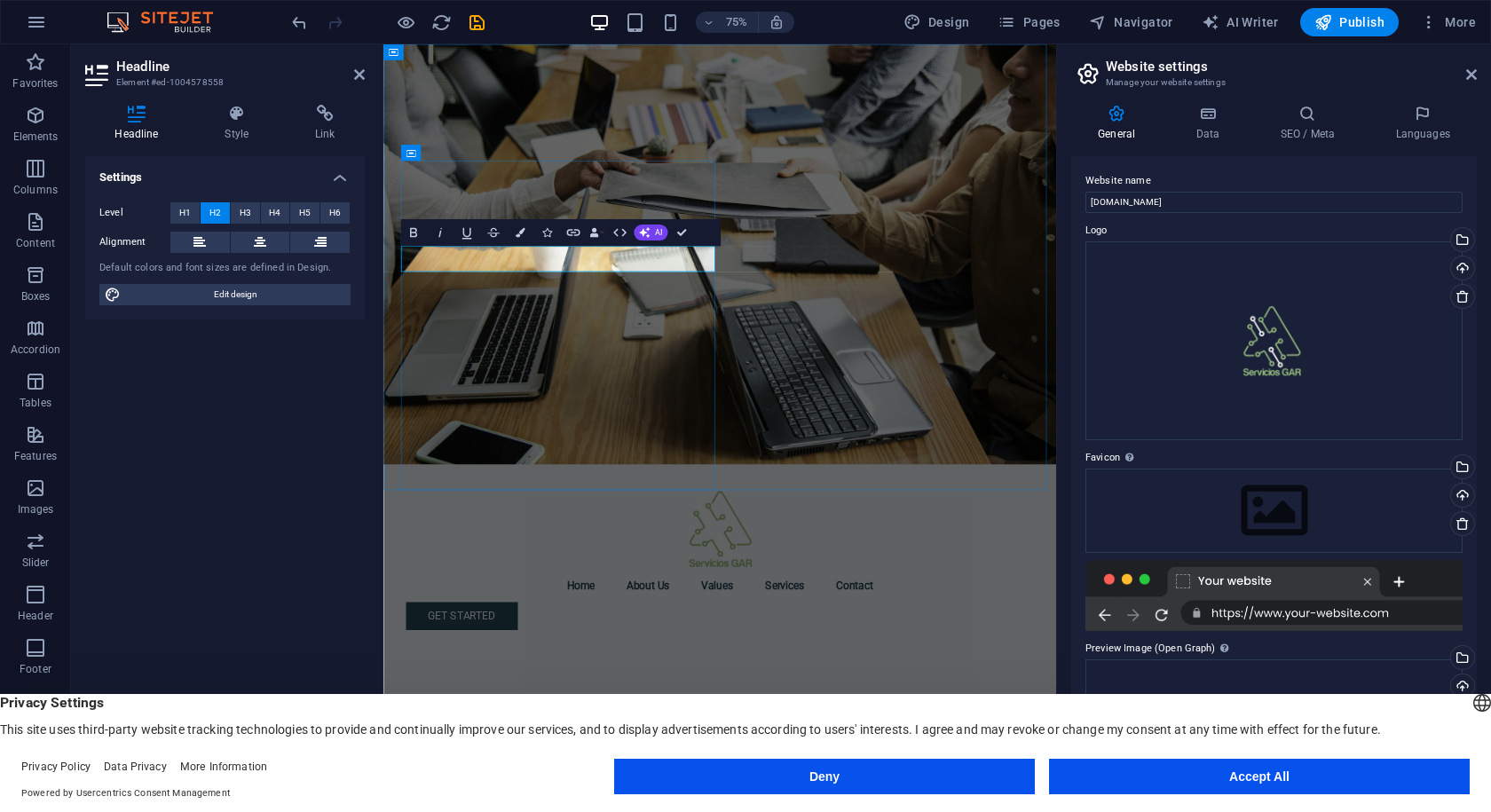
drag, startPoint x: 812, startPoint y: 334, endPoint x: 407, endPoint y: 345, distance: 405.1
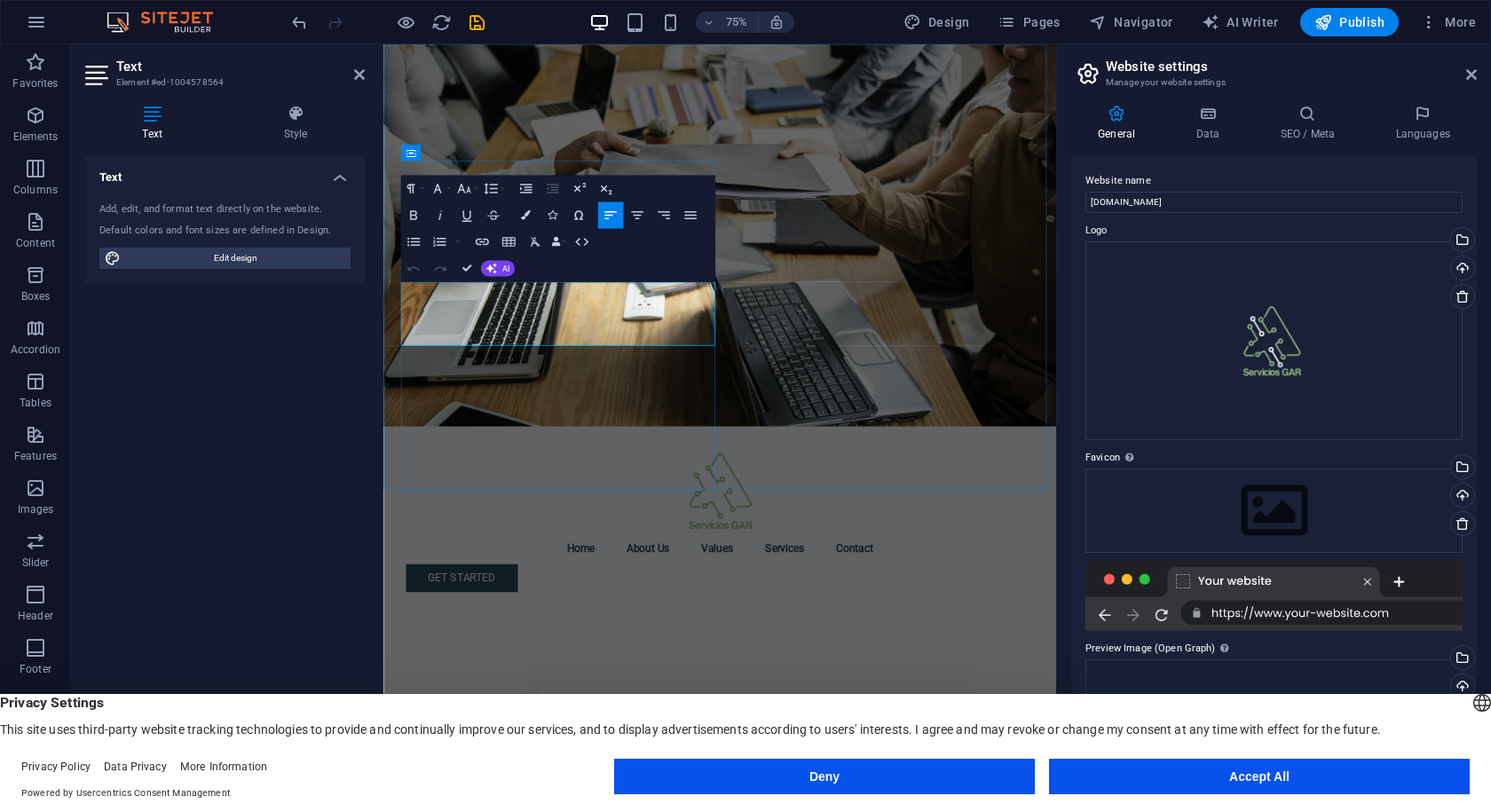
drag, startPoint x: 466, startPoint y: 435, endPoint x: 410, endPoint y: 373, distance: 83.5
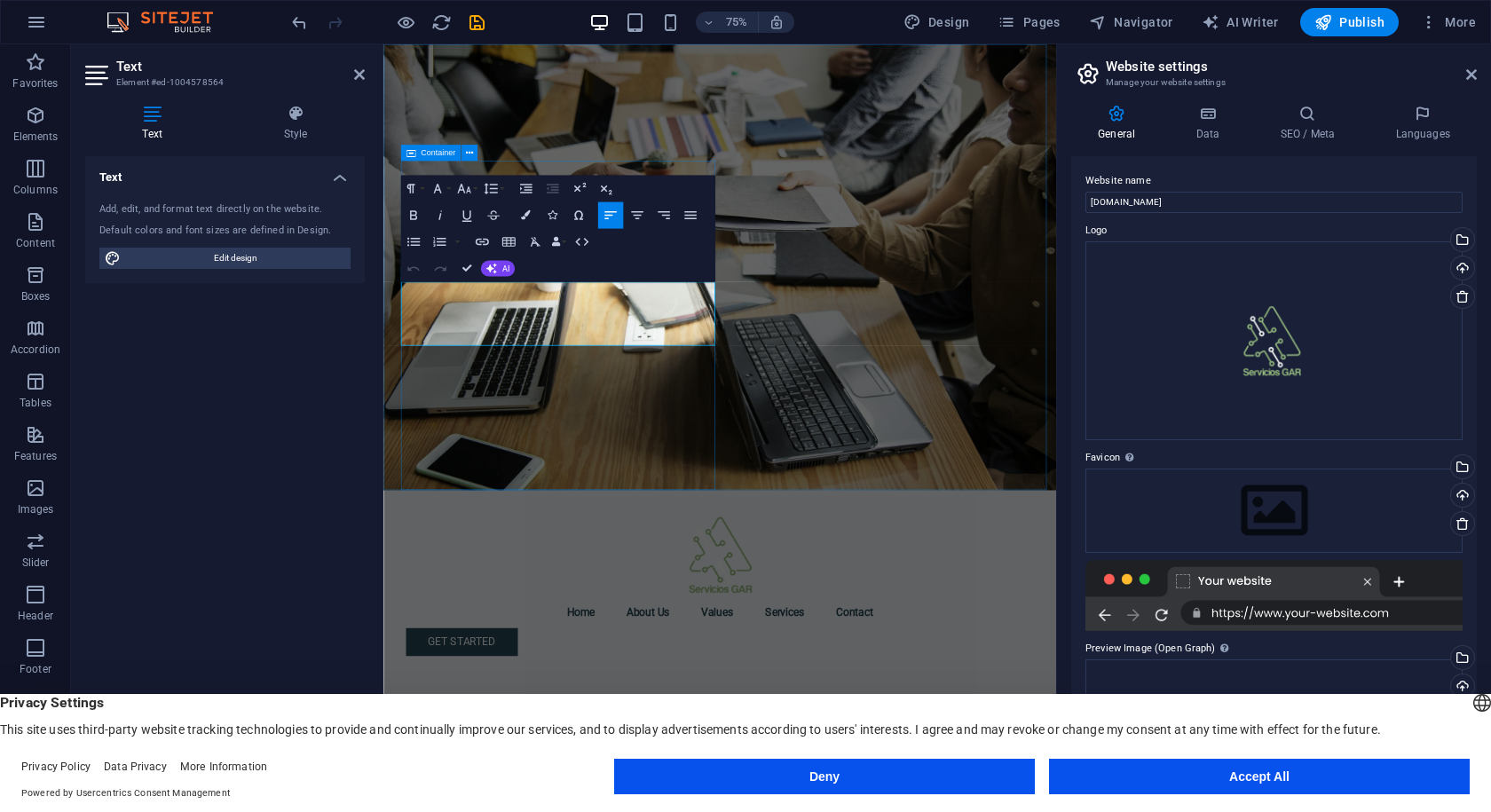
copy p "At serviciosgar.com, we specialize in repair and maintenance for both desktop a…"
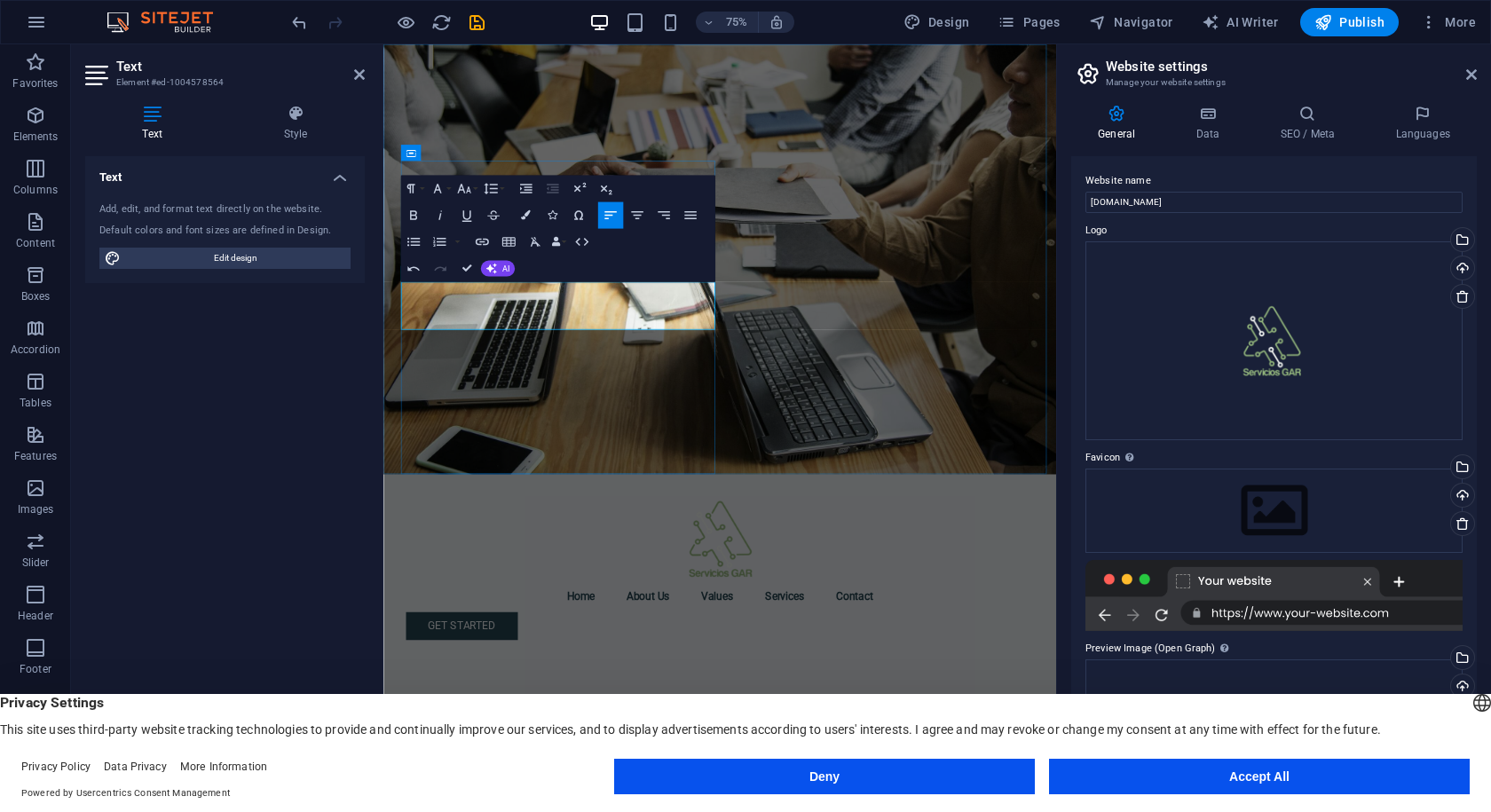
drag, startPoint x: 804, startPoint y: 416, endPoint x: 399, endPoint y: 349, distance: 410.5
click at [396, 348] on div "Menu Home About Us Values Services Contact Get Started Muchos Servicios a tu Al…" at bounding box center [832, 647] width 898 height 1206
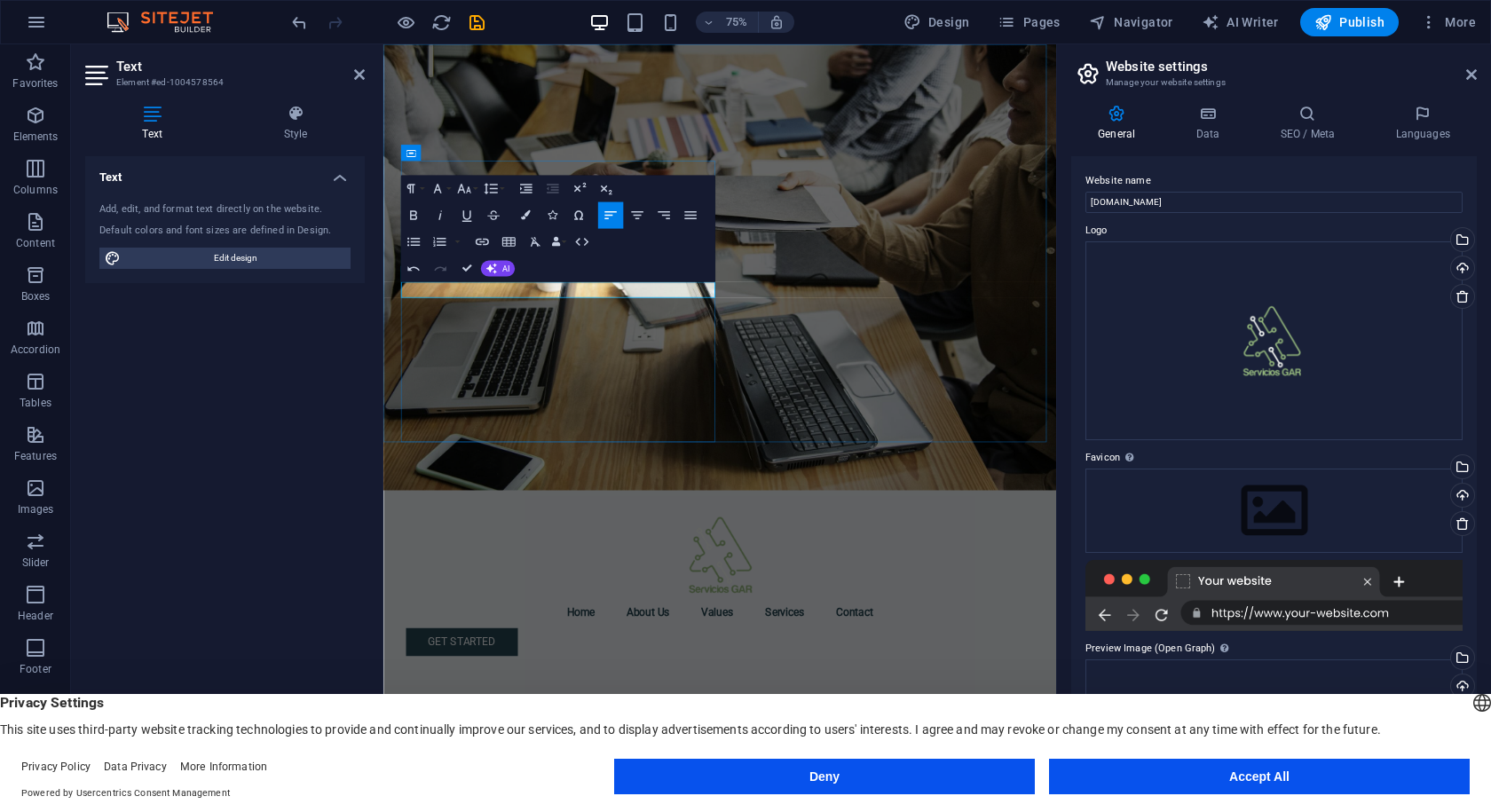
scroll to position [2990, 3]
